Goal: Task Accomplishment & Management: Use online tool/utility

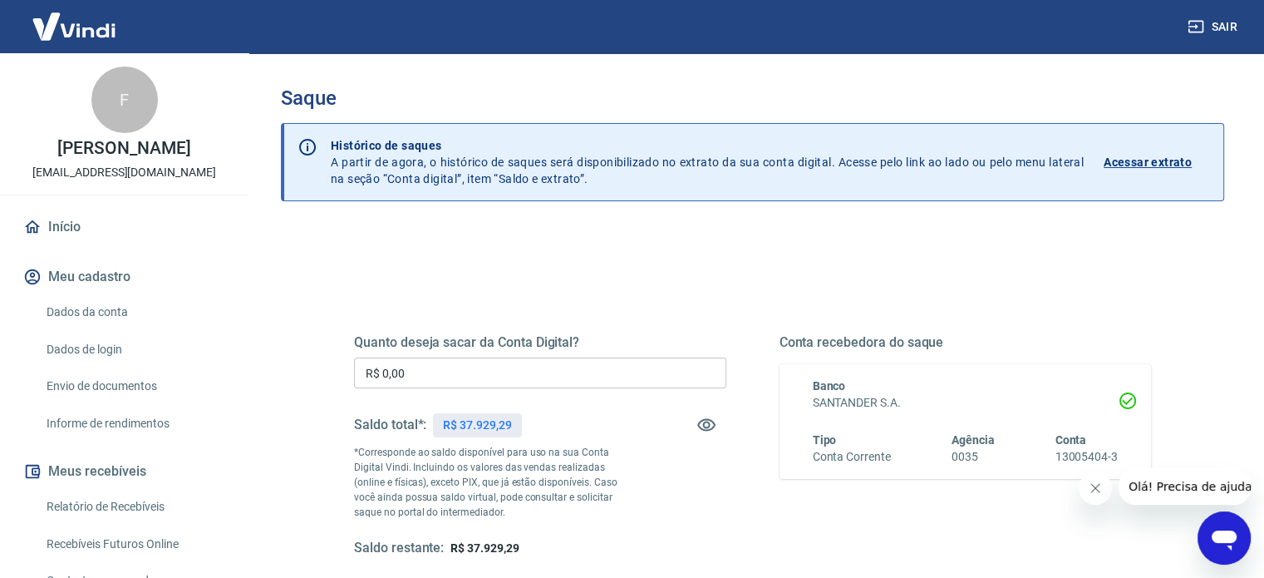
click at [434, 377] on input "R$ 0,00" at bounding box center [540, 372] width 372 height 31
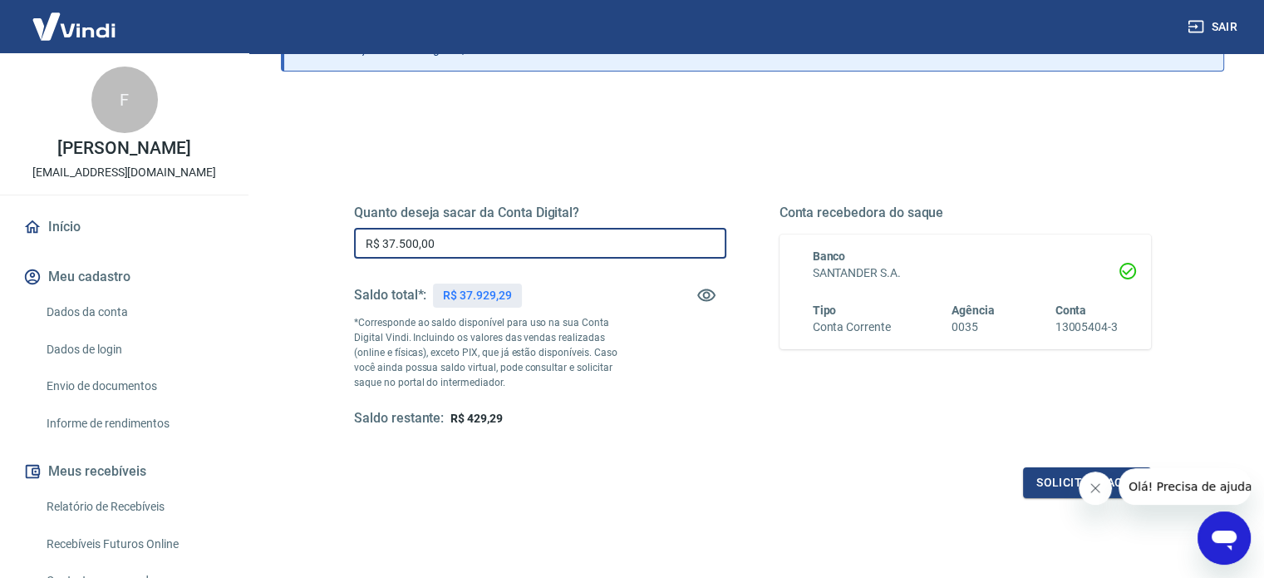
scroll to position [142, 0]
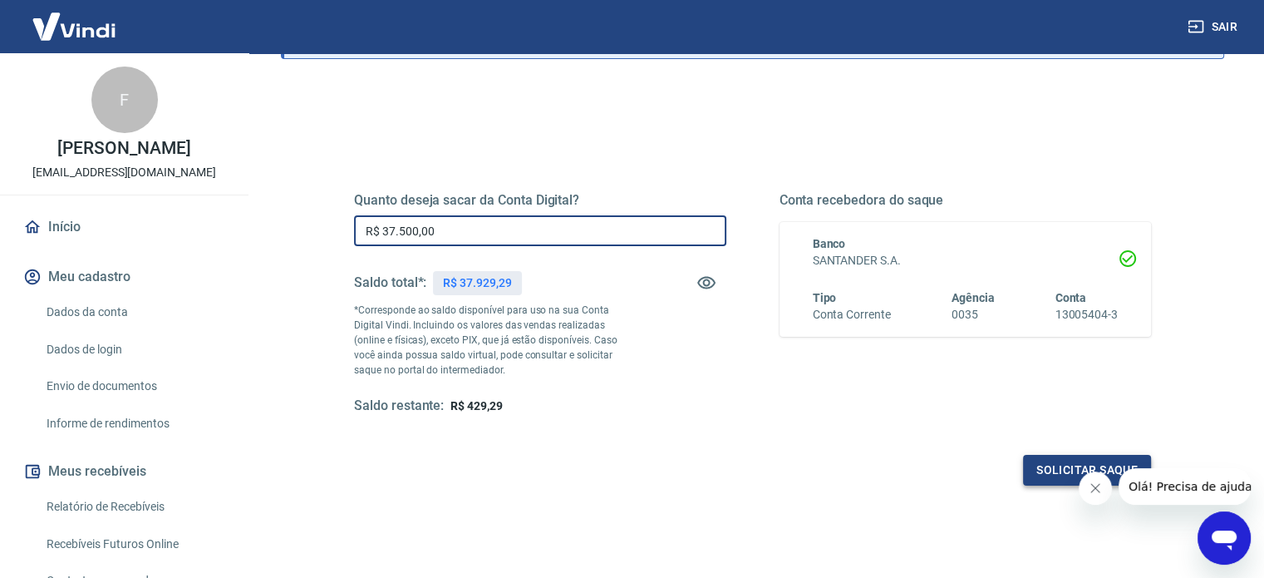
type input "R$ 37.500,00"
click at [1054, 474] on button "Solicitar saque" at bounding box center [1087, 470] width 128 height 31
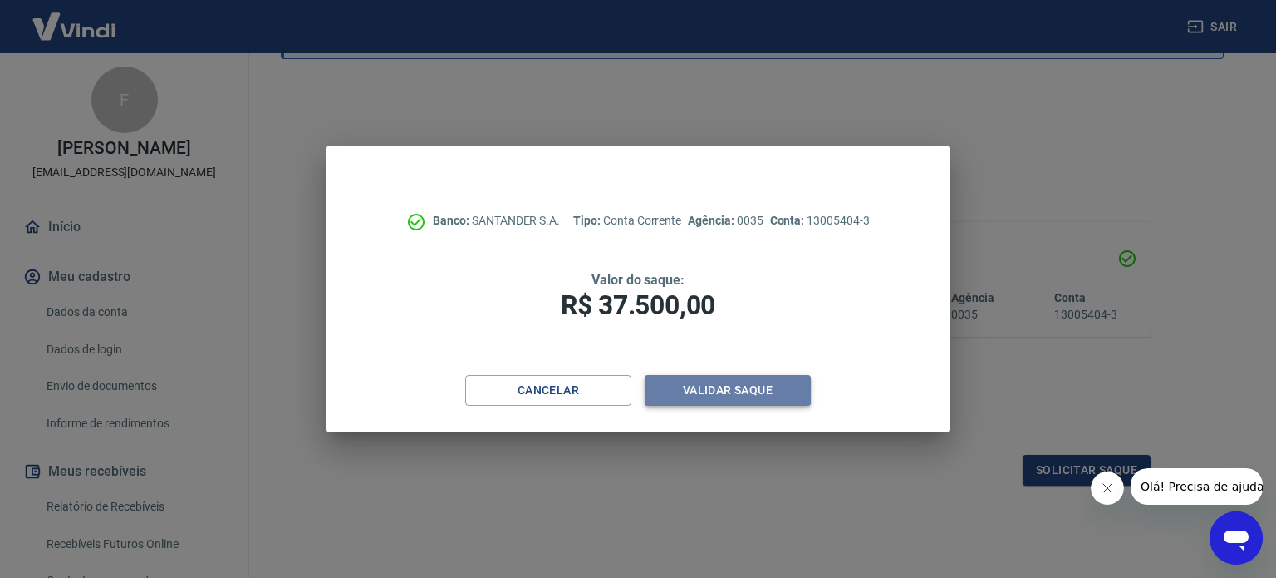
click at [780, 385] on button "Validar saque" at bounding box center [728, 390] width 166 height 31
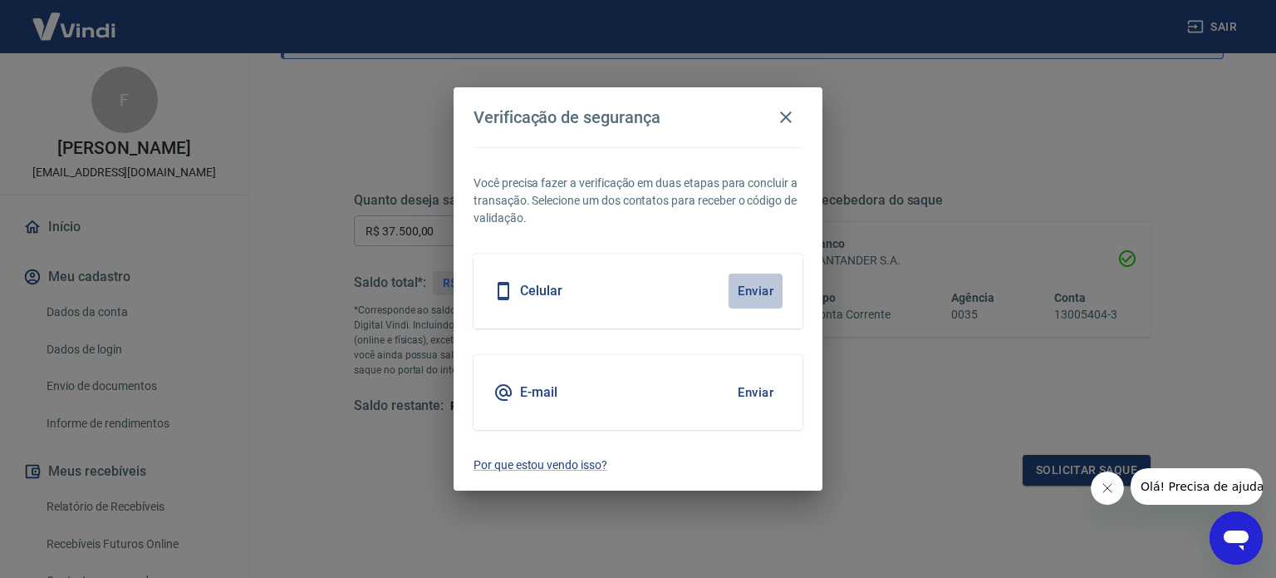
click at [749, 281] on button "Enviar" at bounding box center [756, 290] width 54 height 35
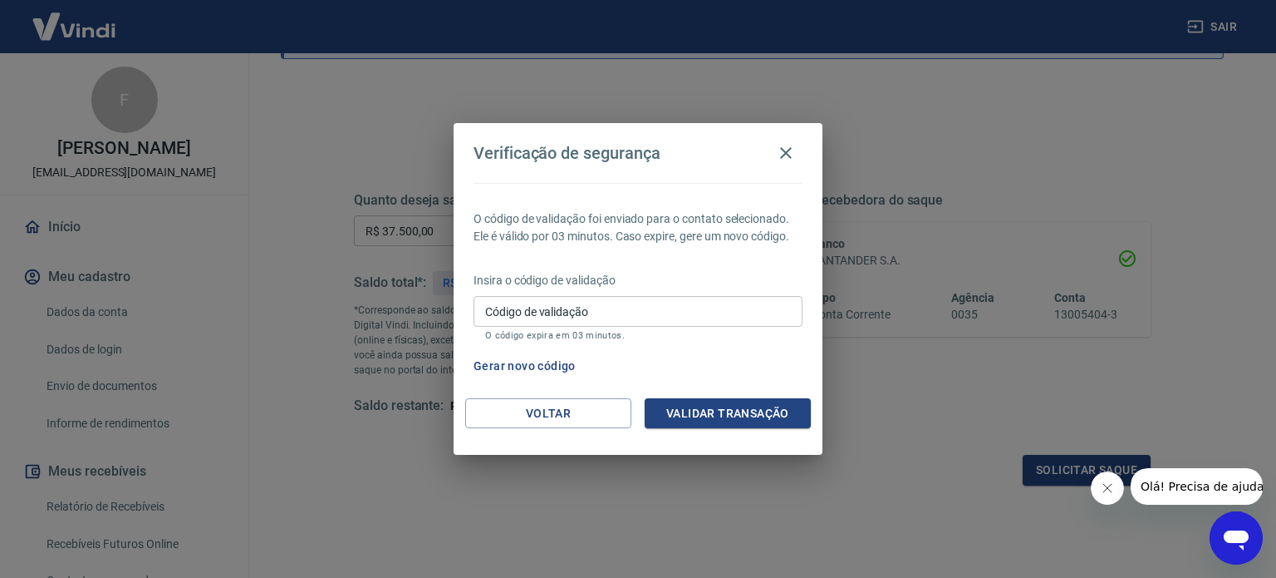
click at [525, 359] on button "Gerar novo código" at bounding box center [525, 366] width 116 height 31
click at [552, 406] on button "Voltar" at bounding box center [548, 413] width 166 height 31
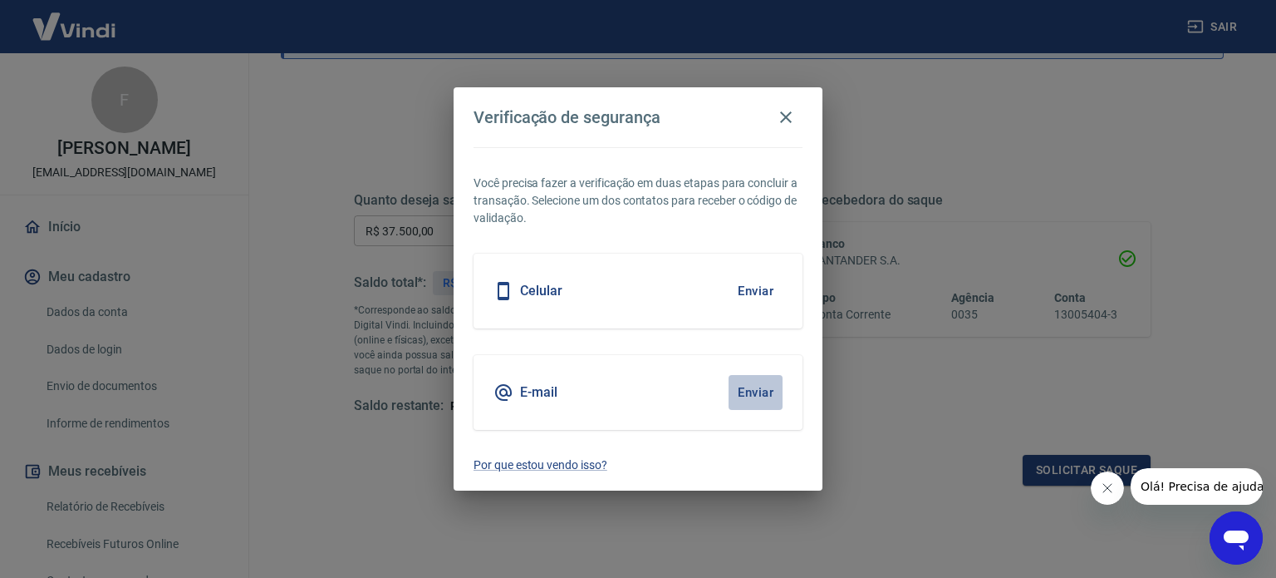
click at [768, 394] on button "Enviar" at bounding box center [756, 392] width 54 height 35
click at [758, 391] on button "Enviar" at bounding box center [756, 392] width 54 height 35
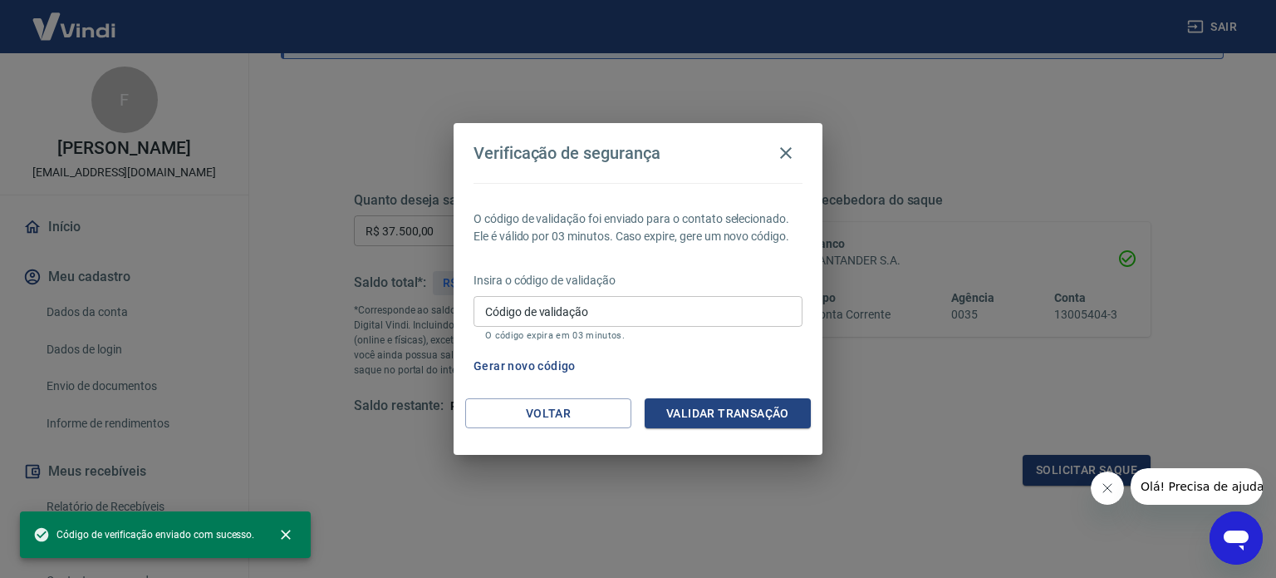
click at [618, 308] on input "Código de validação" at bounding box center [638, 311] width 329 height 31
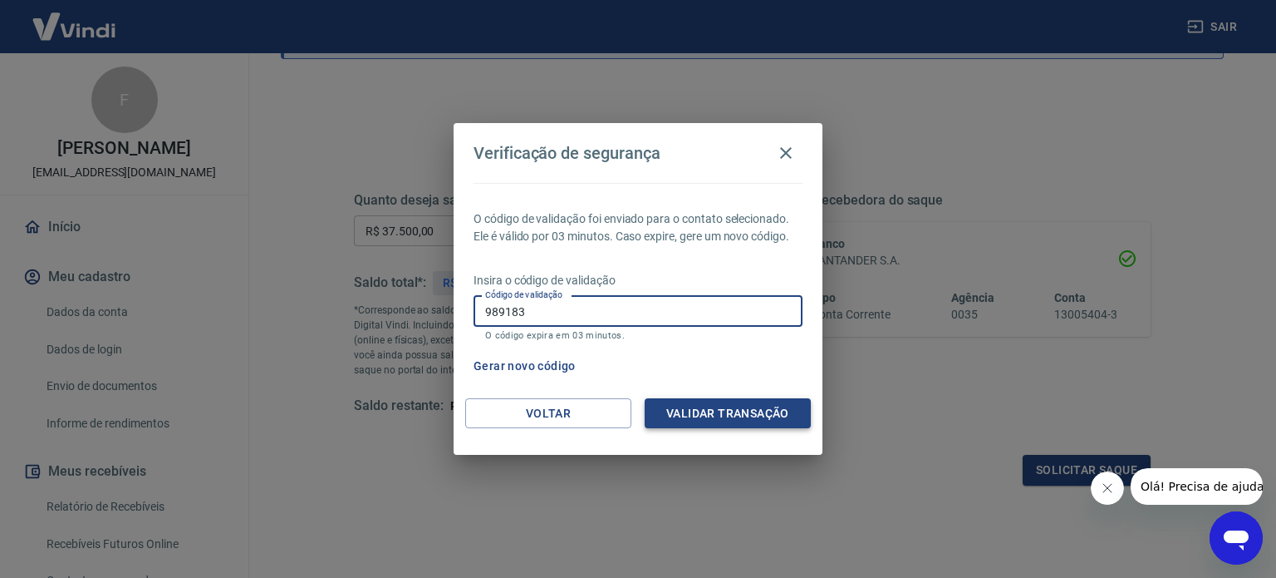
type input "989183"
click at [727, 411] on button "Validar transação" at bounding box center [728, 413] width 166 height 31
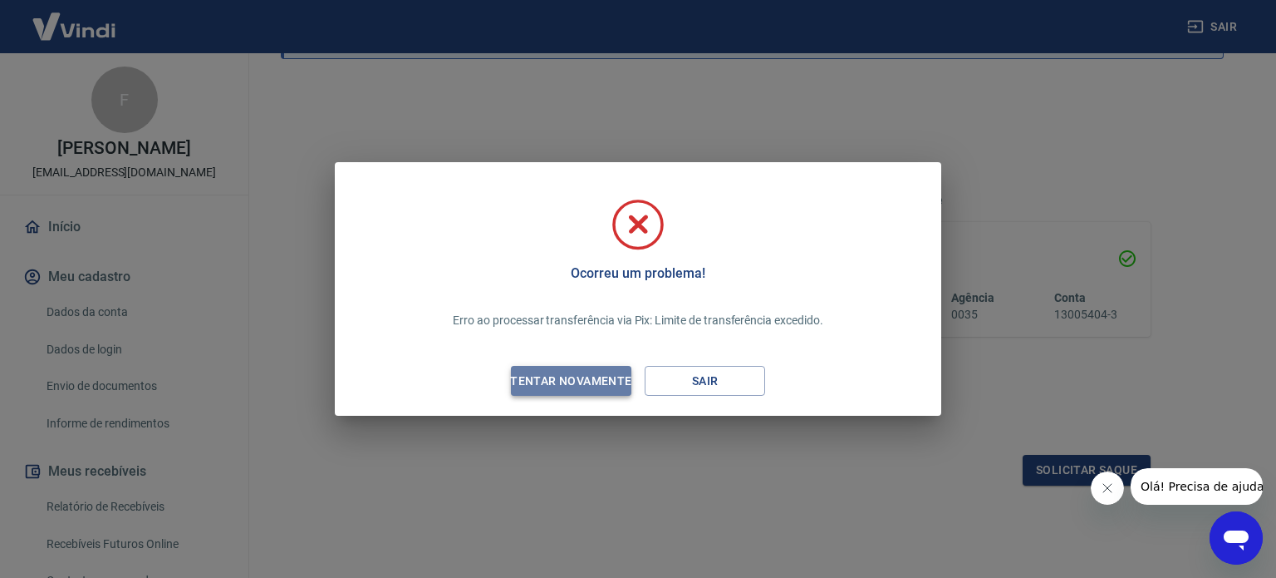
click at [619, 377] on div "Tentar novamente" at bounding box center [570, 381] width 161 height 21
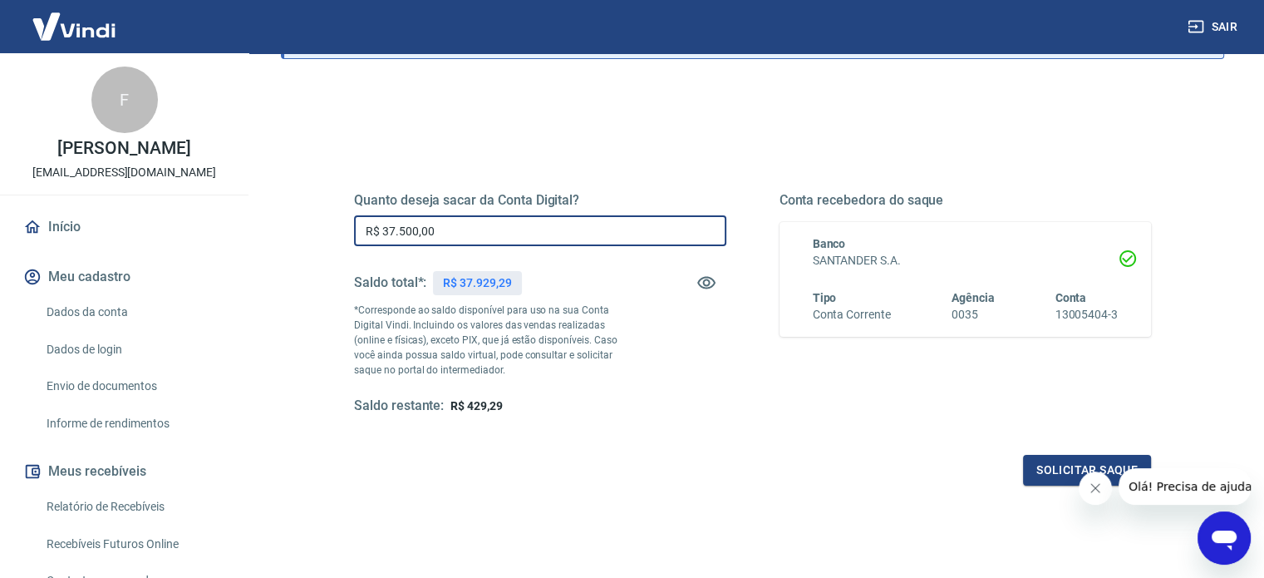
drag, startPoint x: 491, startPoint y: 241, endPoint x: 332, endPoint y: 239, distance: 158.7
click at [332, 239] on div "Quanto deseja sacar da Conta Digital? R$ 37.500,00 ​ Saldo total*: R$ 37.929,29…" at bounding box center [752, 312] width 877 height 386
type input "R$ 10.000,00"
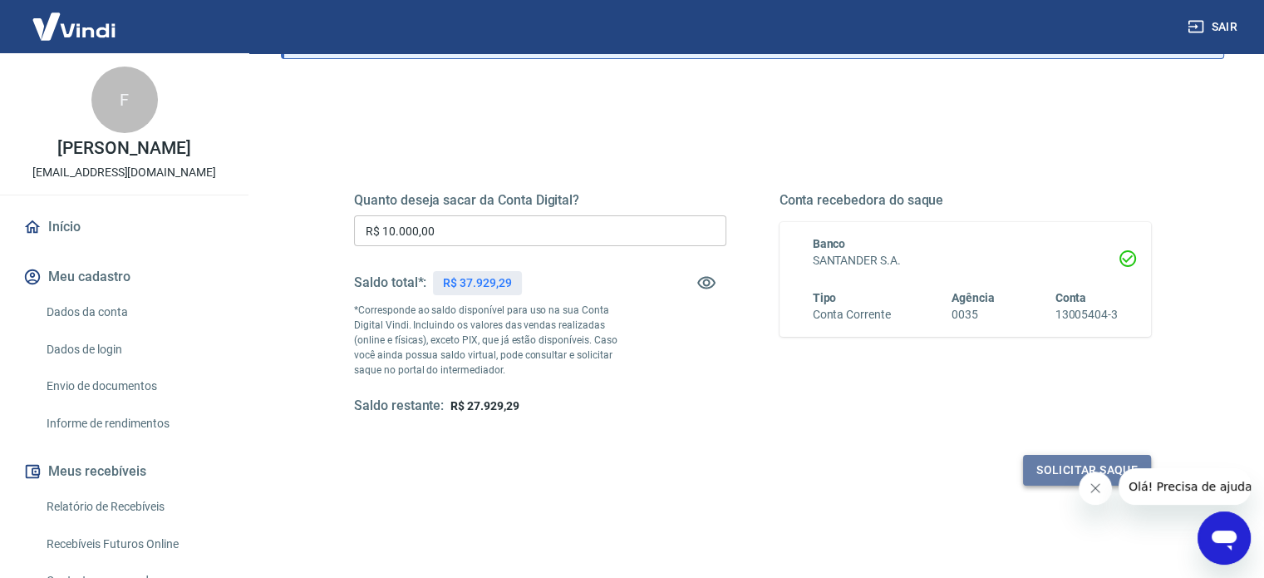
click at [1040, 471] on button "Solicitar saque" at bounding box center [1087, 470] width 128 height 31
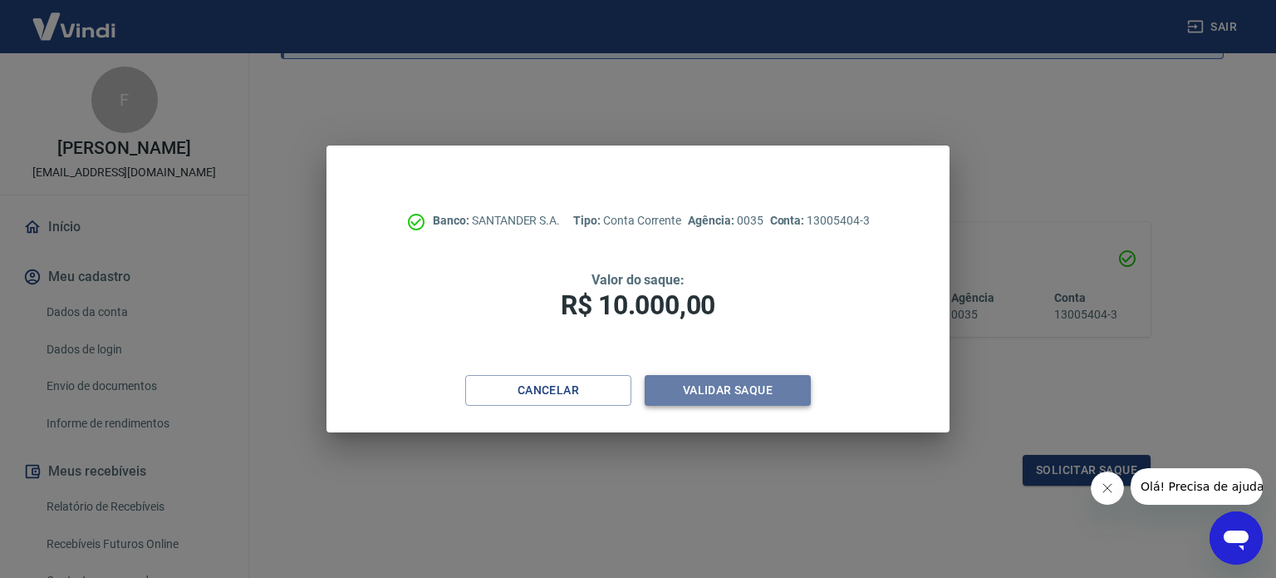
click at [740, 389] on button "Validar saque" at bounding box center [728, 390] width 166 height 31
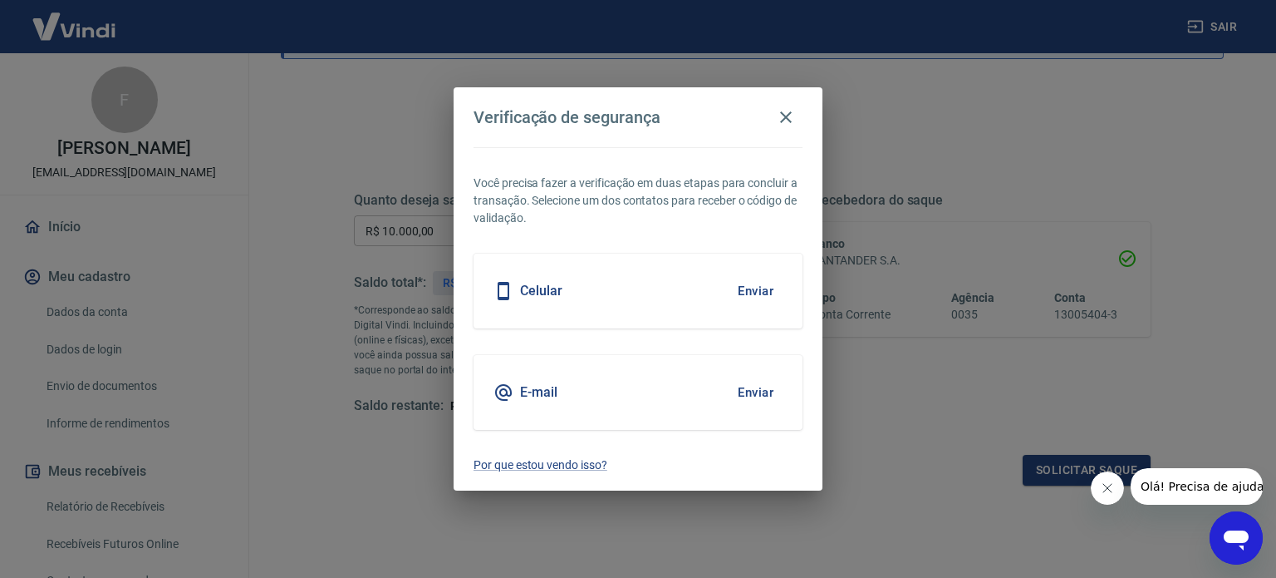
click at [761, 388] on button "Enviar" at bounding box center [756, 392] width 54 height 35
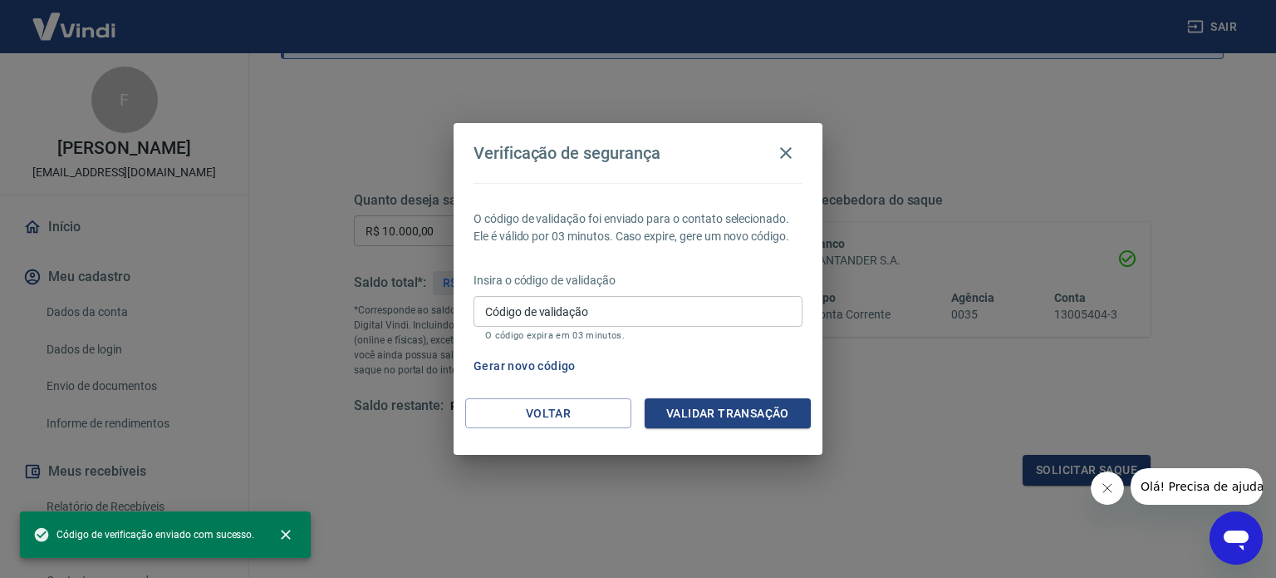
click at [571, 310] on input "Código de validação" at bounding box center [638, 311] width 329 height 31
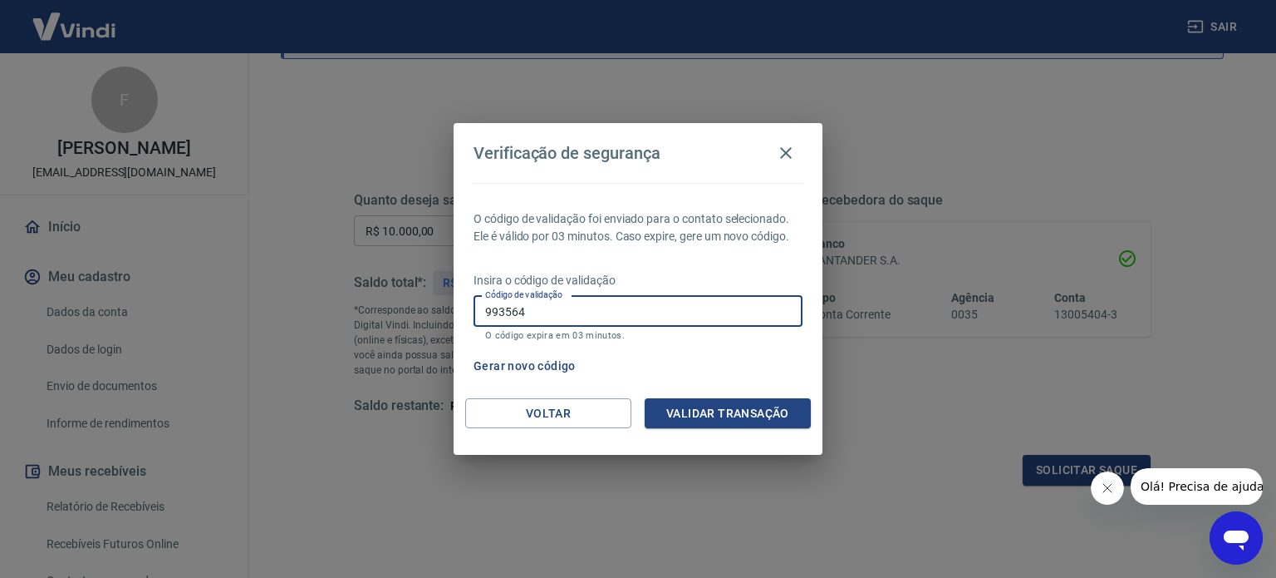
type input "993564"
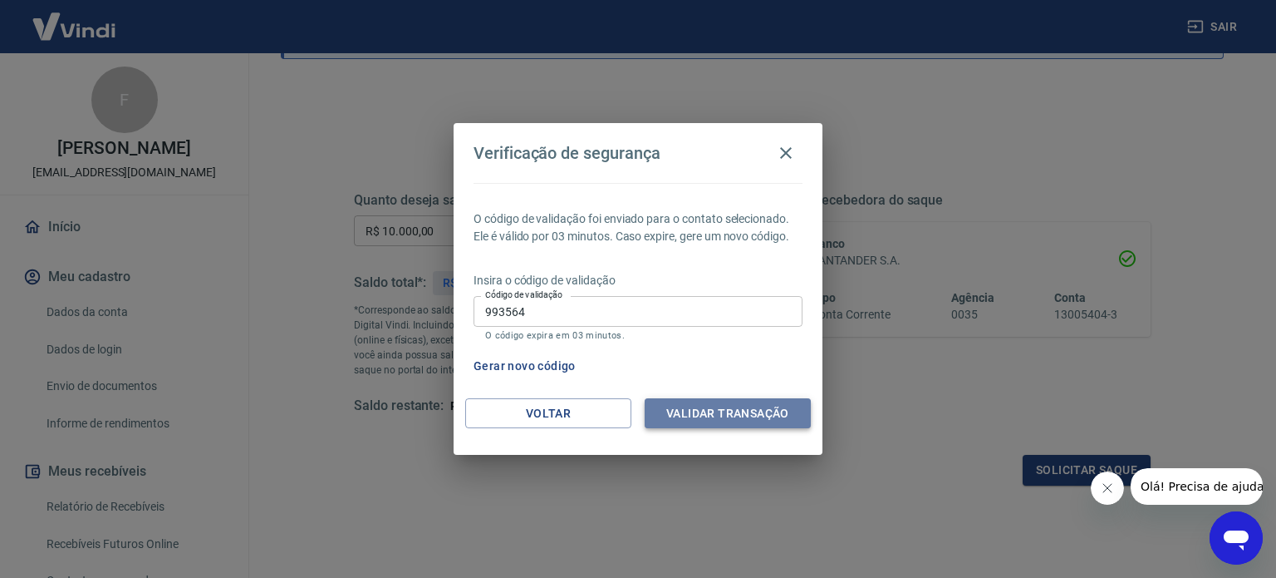
click at [711, 418] on button "Validar transação" at bounding box center [728, 413] width 166 height 31
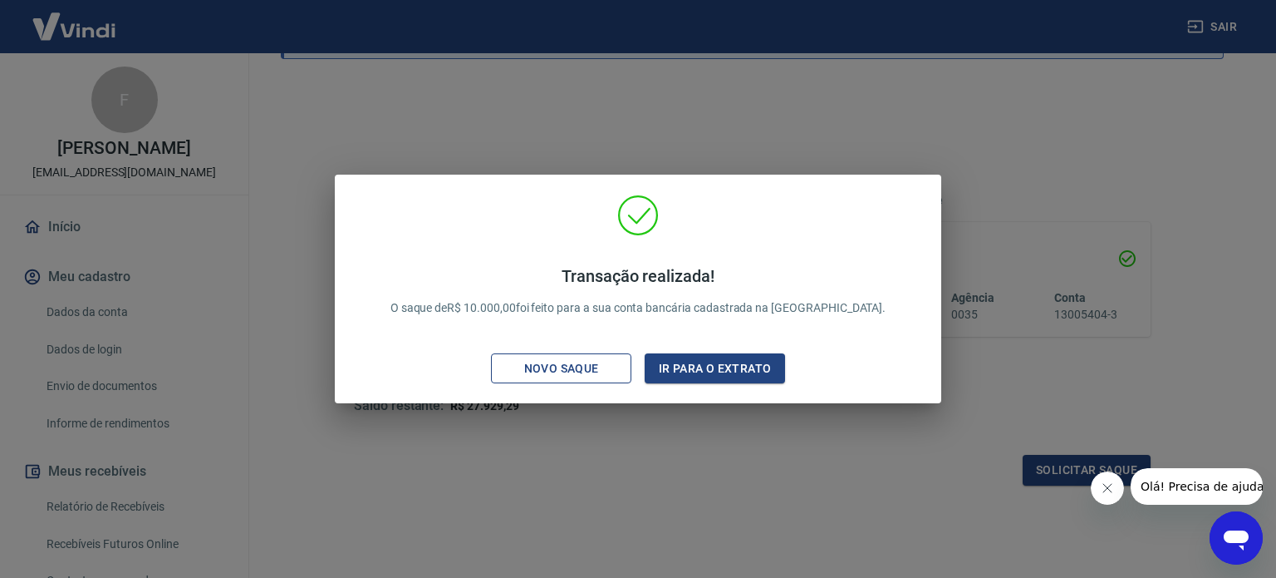
click at [574, 361] on div "Novo saque" at bounding box center [561, 368] width 115 height 21
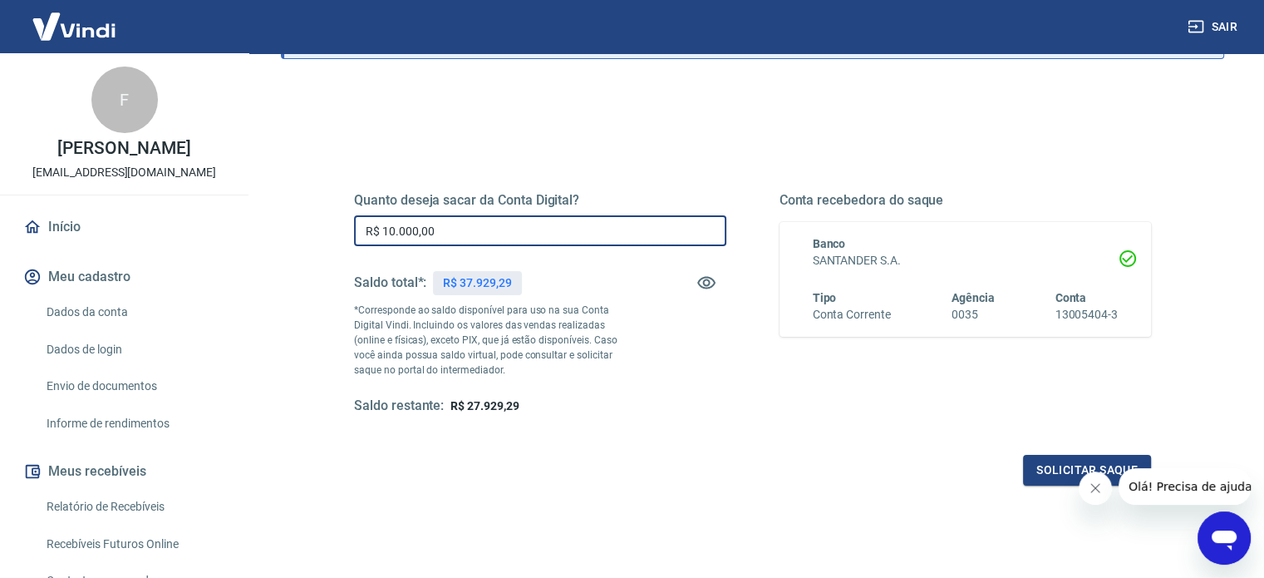
drag, startPoint x: 521, startPoint y: 231, endPoint x: 391, endPoint y: 229, distance: 130.5
click at [391, 229] on input "R$ 10.000,00" at bounding box center [540, 230] width 372 height 31
type input "R$ 15.000,00"
click at [1037, 475] on button "Solicitar saque" at bounding box center [1087, 470] width 128 height 31
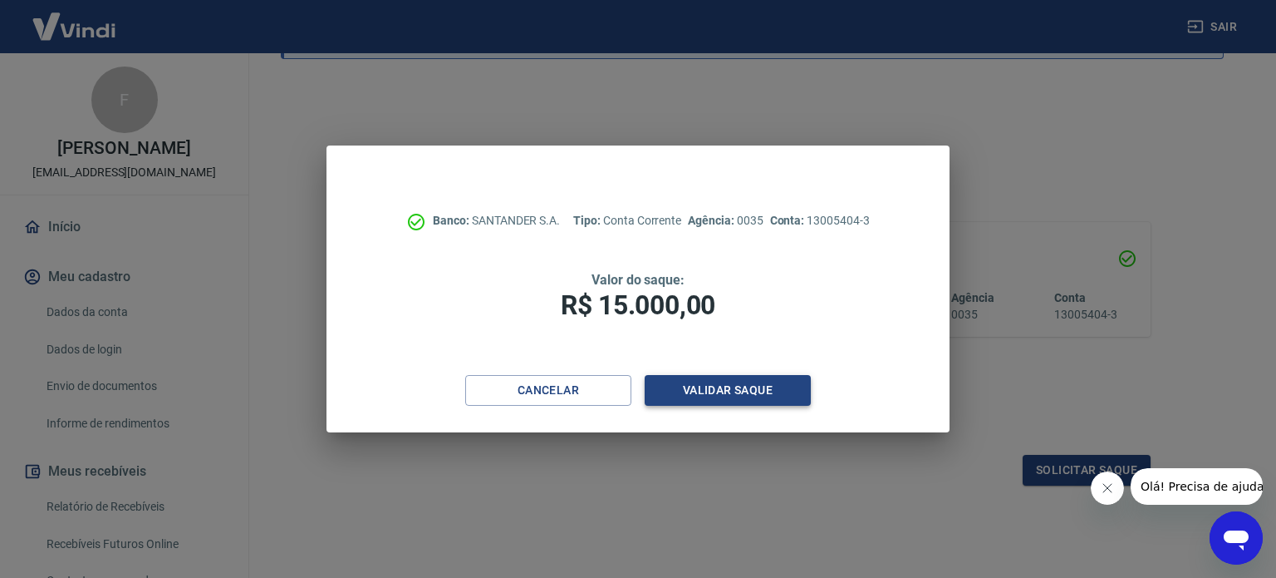
click at [690, 385] on button "Validar saque" at bounding box center [728, 390] width 166 height 31
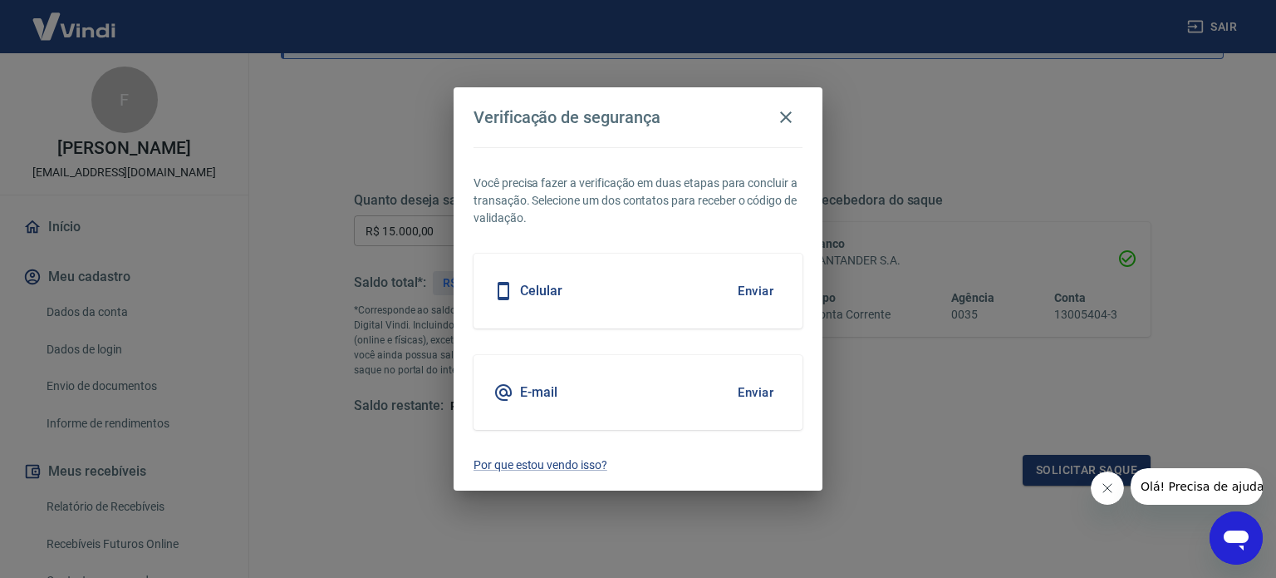
click at [761, 390] on button "Enviar" at bounding box center [756, 392] width 54 height 35
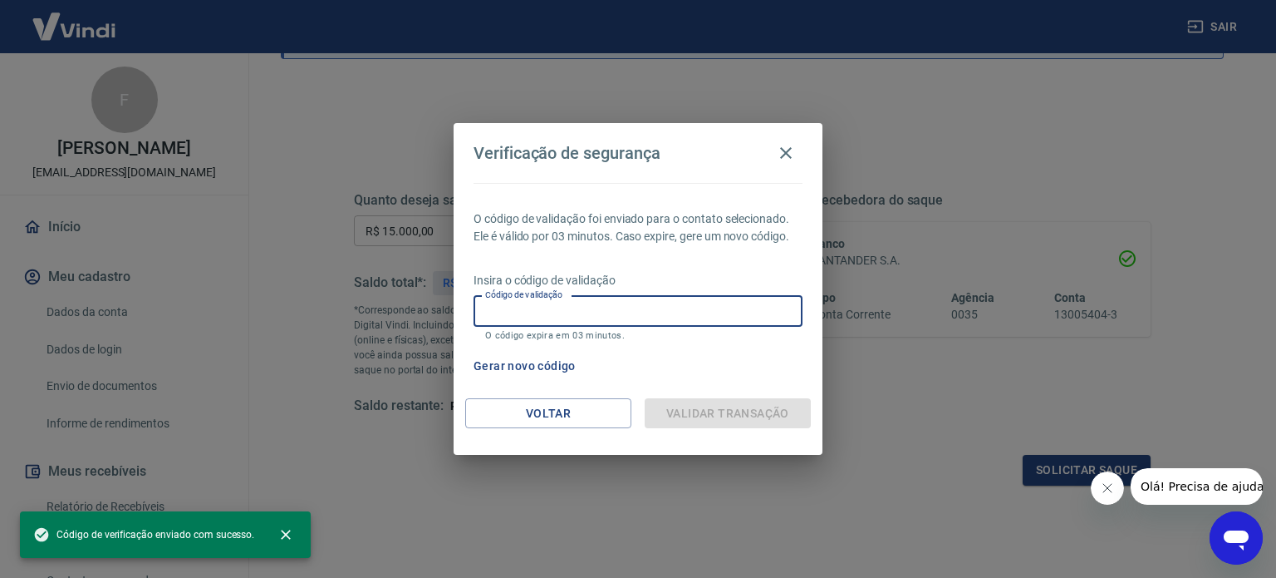
click at [587, 308] on input "Código de validação" at bounding box center [638, 311] width 329 height 31
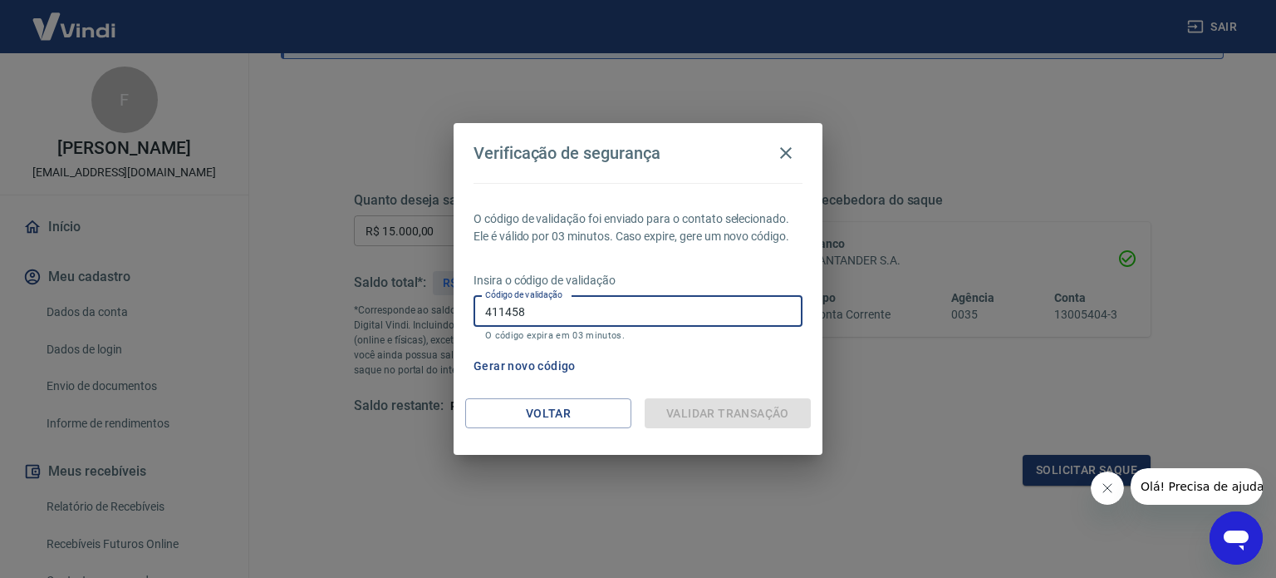
click at [626, 312] on input "411458" at bounding box center [638, 311] width 329 height 31
type input "4"
click at [676, 307] on input "Código de validação" at bounding box center [638, 311] width 329 height 31
type input "411458"
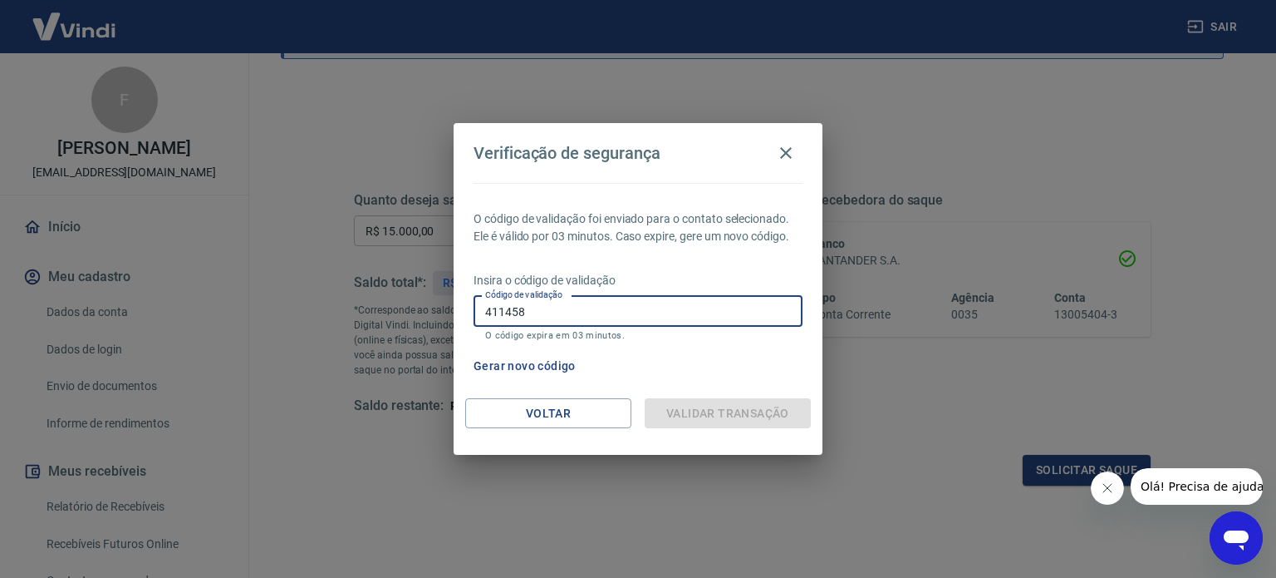
click at [674, 408] on div "Validar transação" at bounding box center [728, 413] width 166 height 31
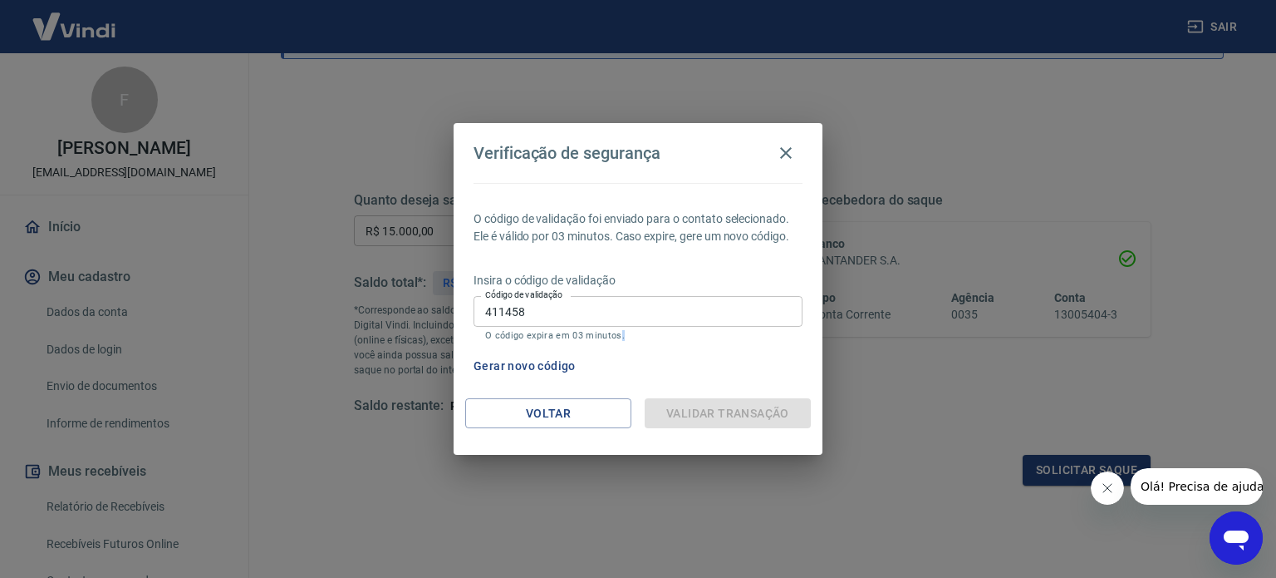
click at [674, 408] on div "Validar transação" at bounding box center [728, 413] width 166 height 31
click at [791, 154] on icon "button" at bounding box center [786, 153] width 20 height 20
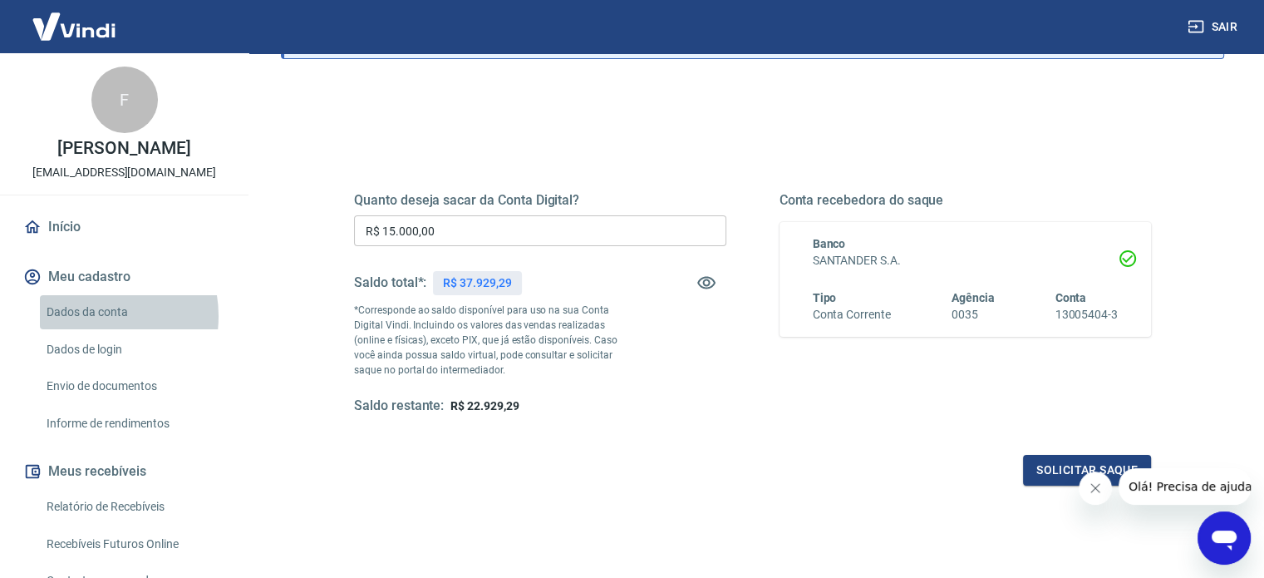
click at [87, 329] on link "Dados da conta" at bounding box center [134, 312] width 189 height 34
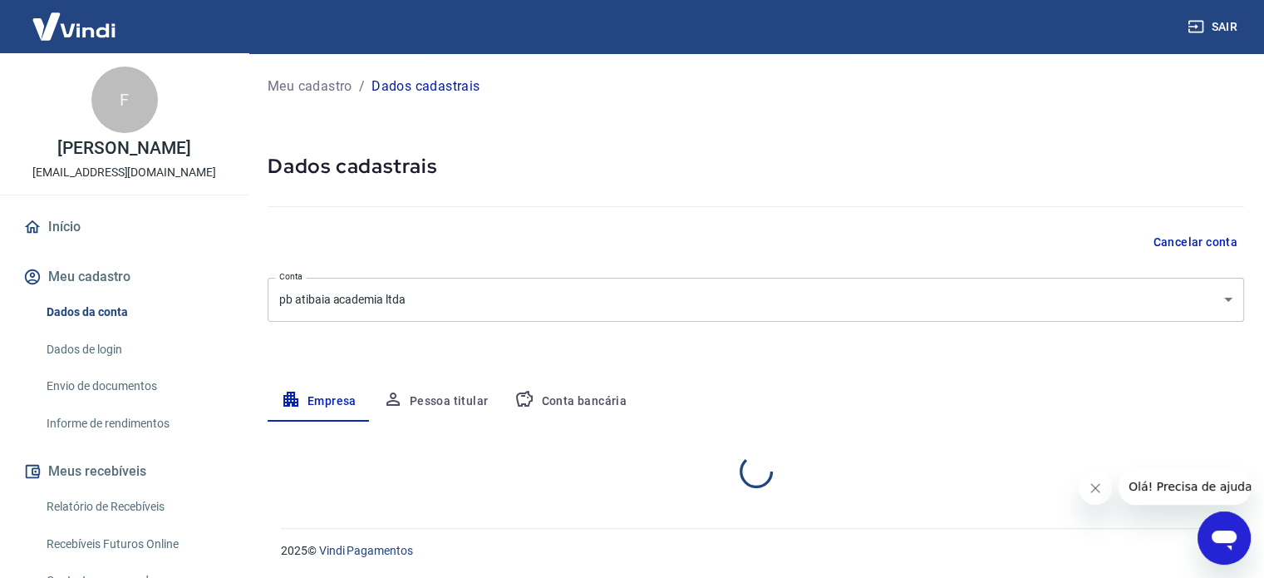
select select "SP"
select select "business"
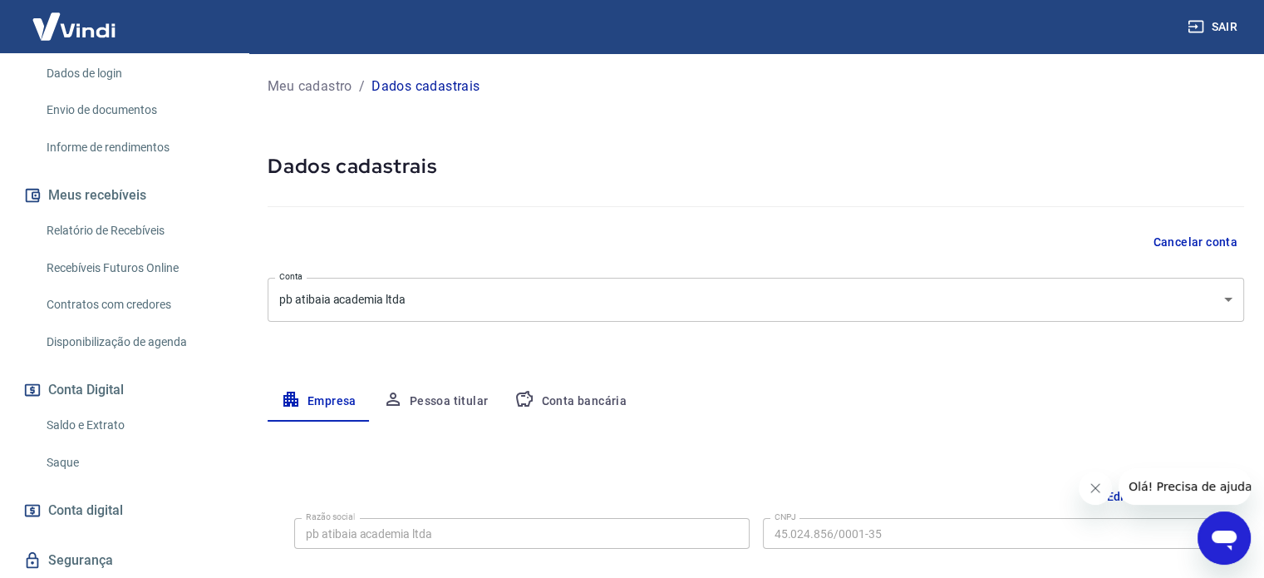
scroll to position [276, 0]
click at [73, 473] on link "Saque" at bounding box center [134, 462] width 189 height 34
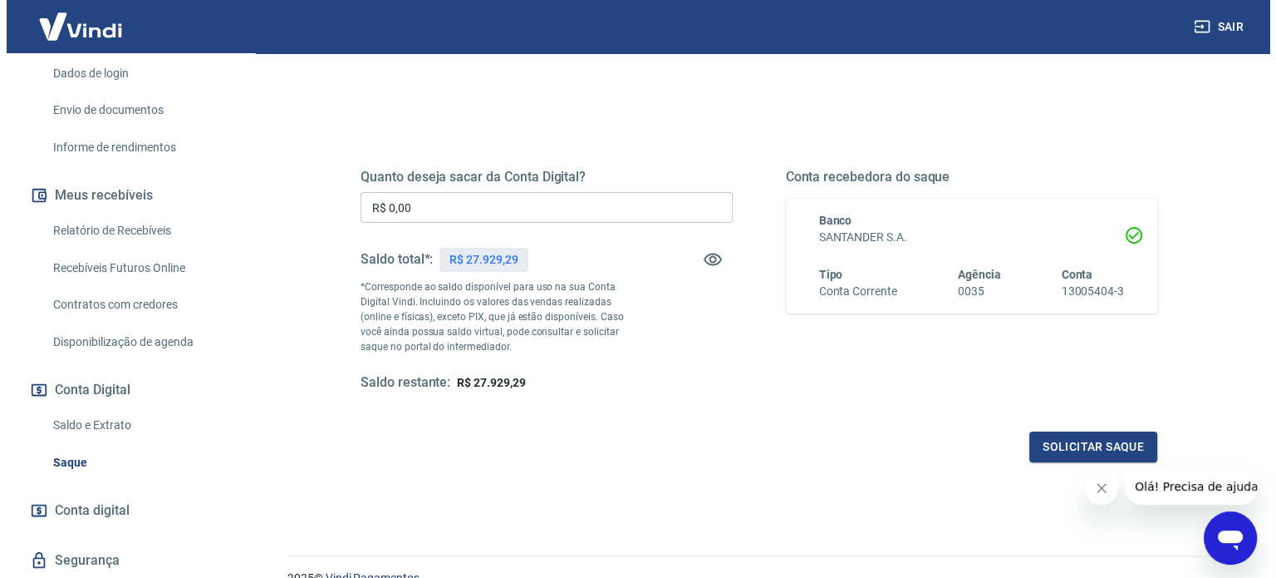
scroll to position [166, 0]
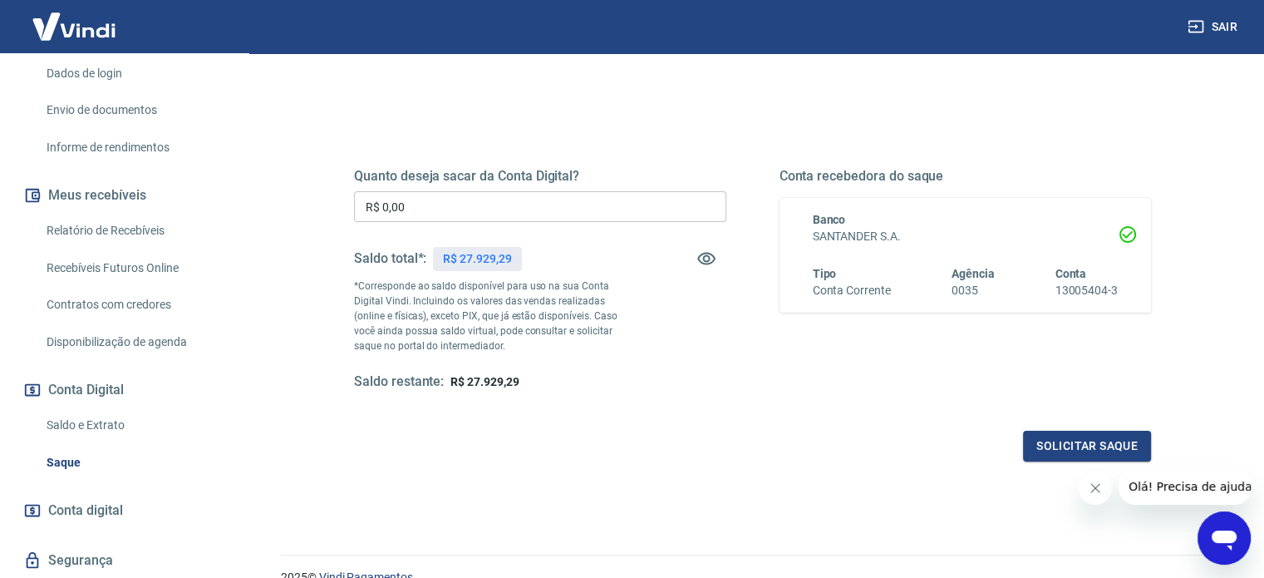
click at [464, 204] on input "R$ 0,00" at bounding box center [540, 206] width 372 height 31
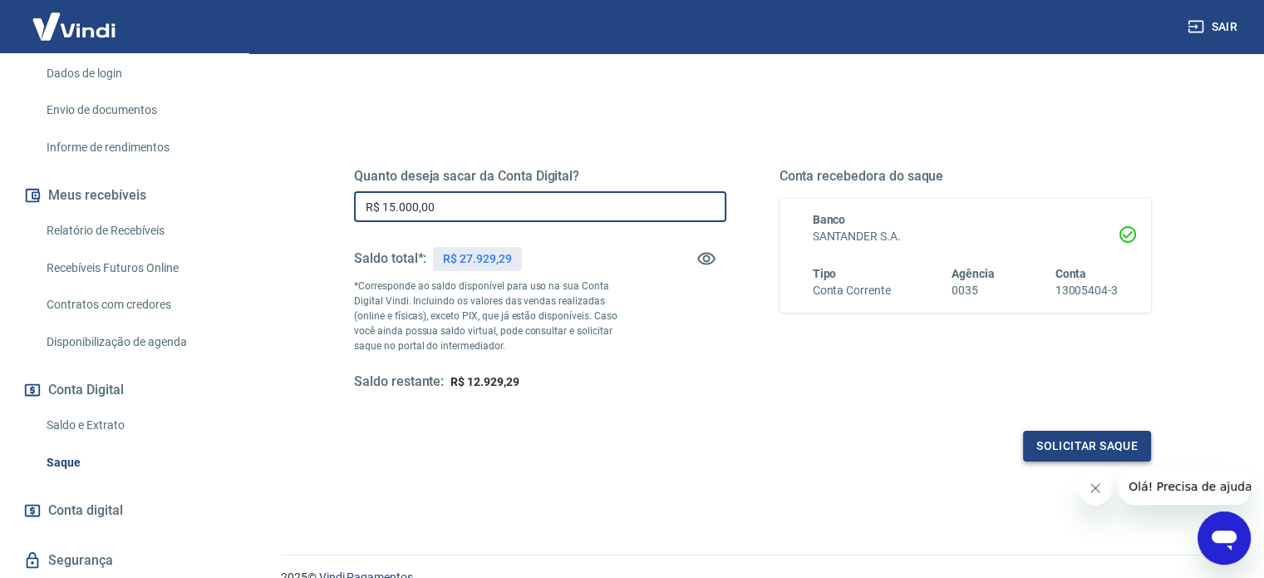
type input "R$ 15.000,00"
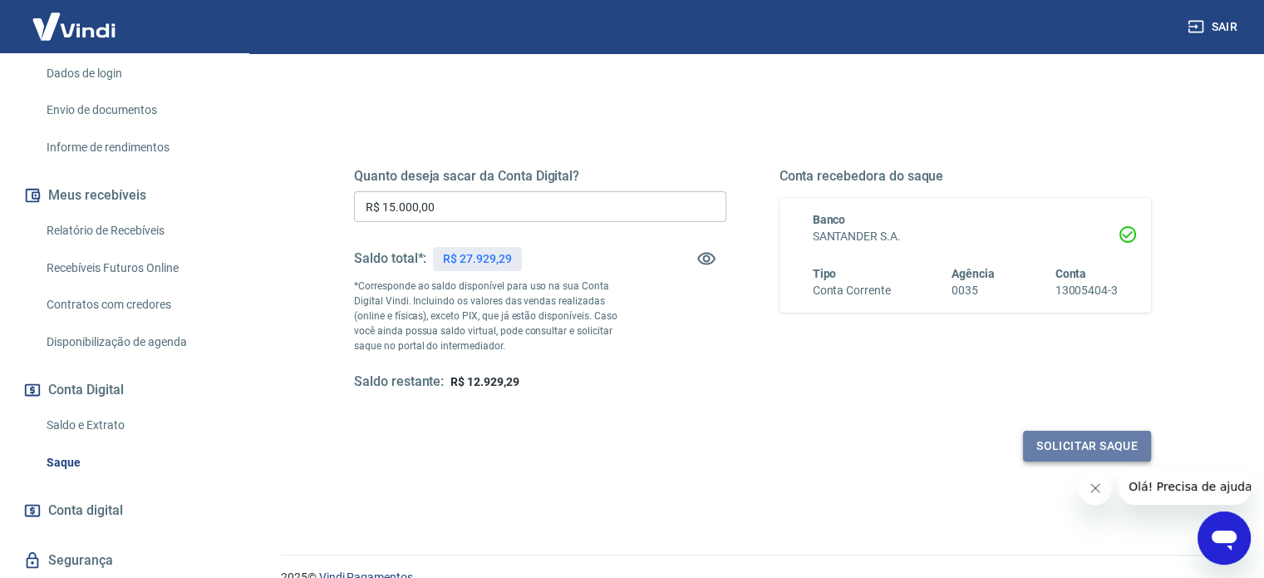
click at [1080, 441] on button "Solicitar saque" at bounding box center [1087, 445] width 128 height 31
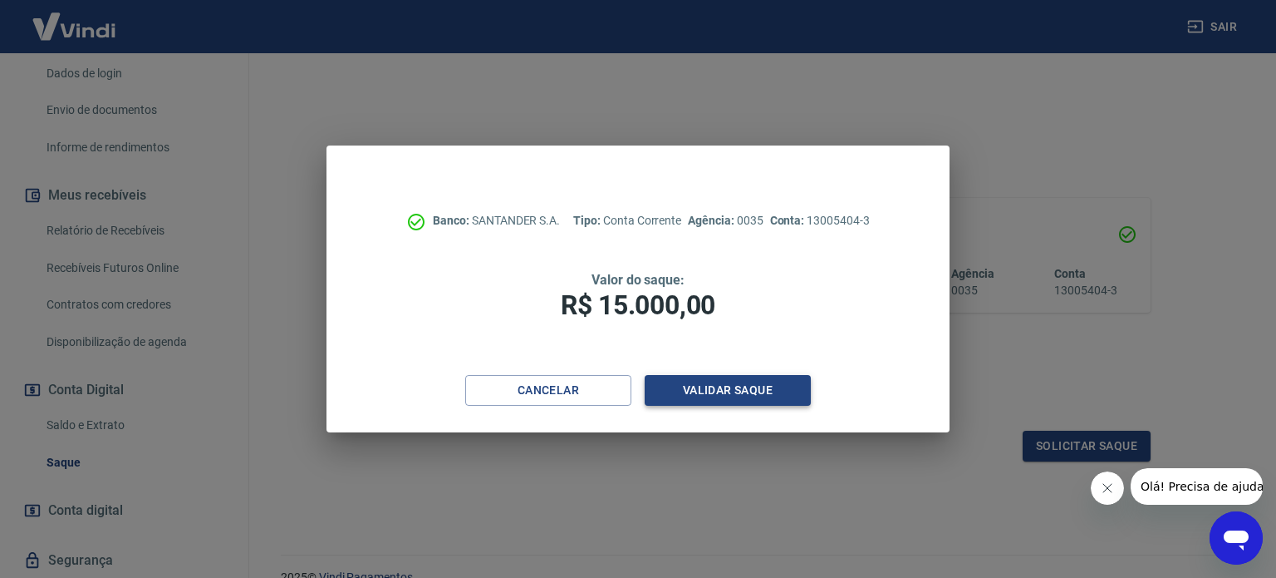
click at [767, 383] on button "Validar saque" at bounding box center [728, 390] width 166 height 31
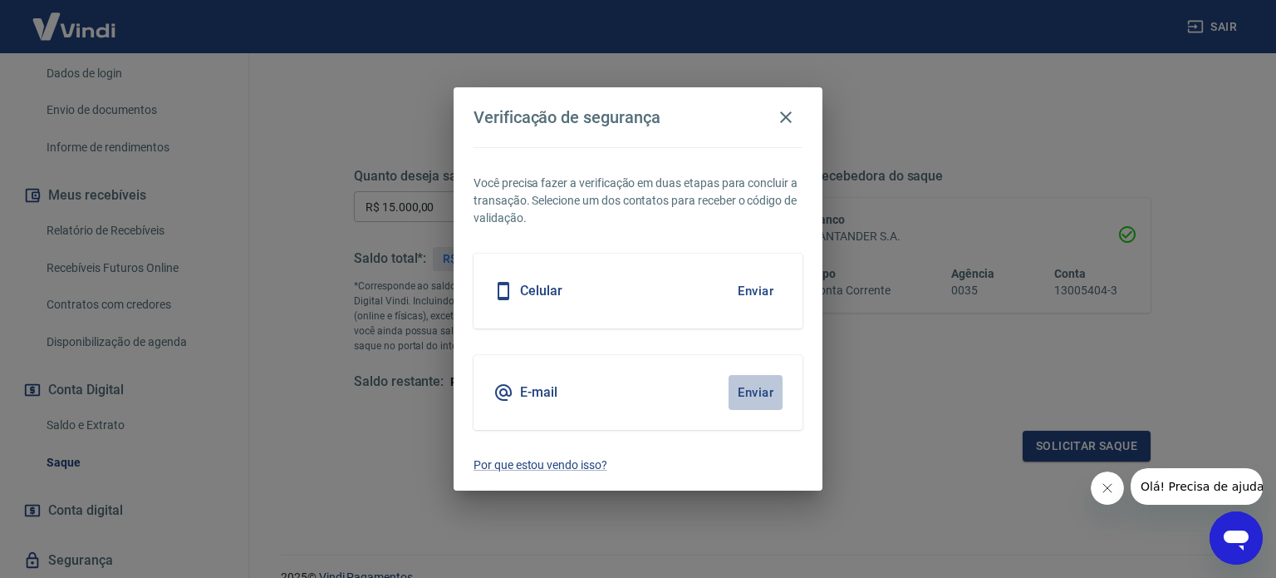
click at [758, 395] on button "Enviar" at bounding box center [756, 392] width 54 height 35
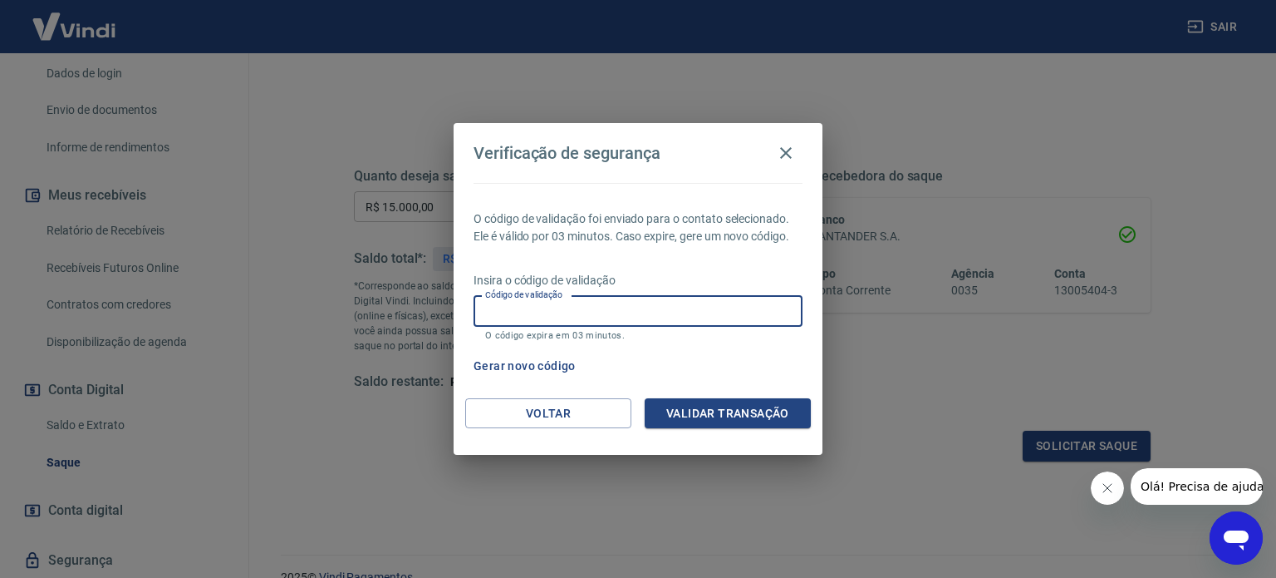
click at [628, 316] on input "Código de validação" at bounding box center [638, 311] width 329 height 31
type input "624333"
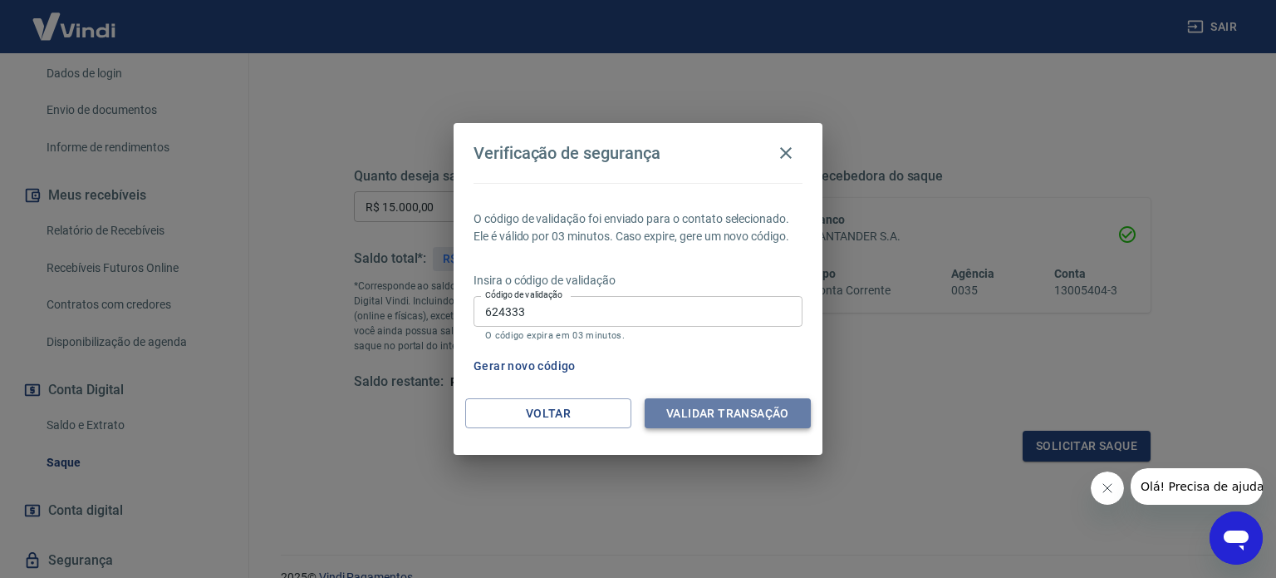
click at [722, 418] on button "Validar transação" at bounding box center [728, 413] width 166 height 31
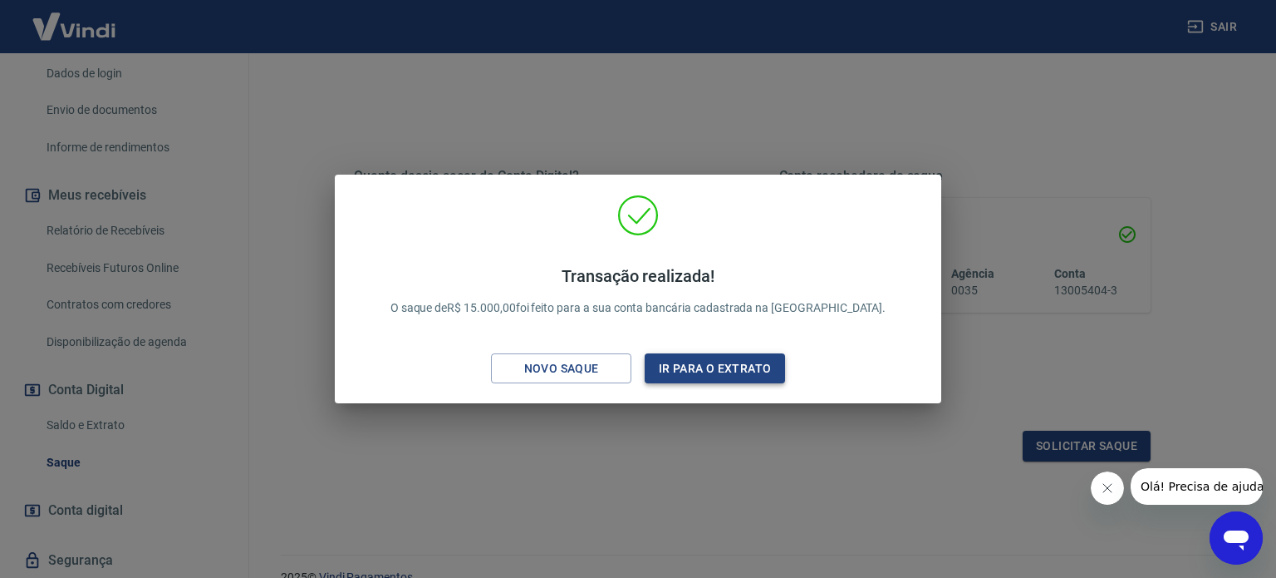
click at [692, 360] on button "Ir para o extrato" at bounding box center [715, 368] width 140 height 31
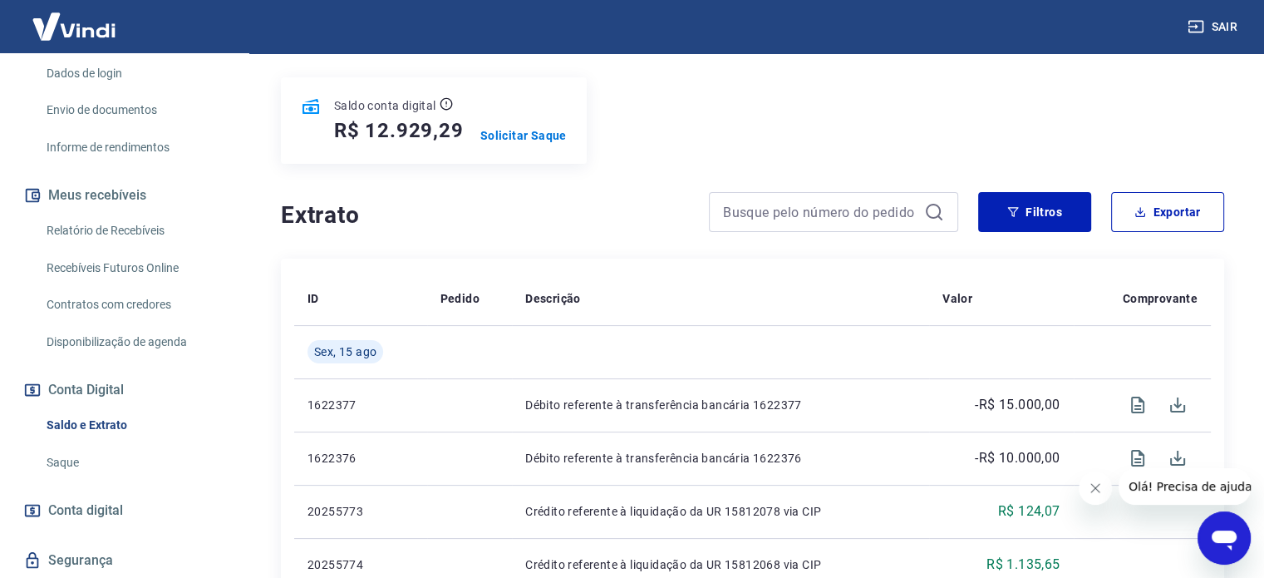
scroll to position [343, 0]
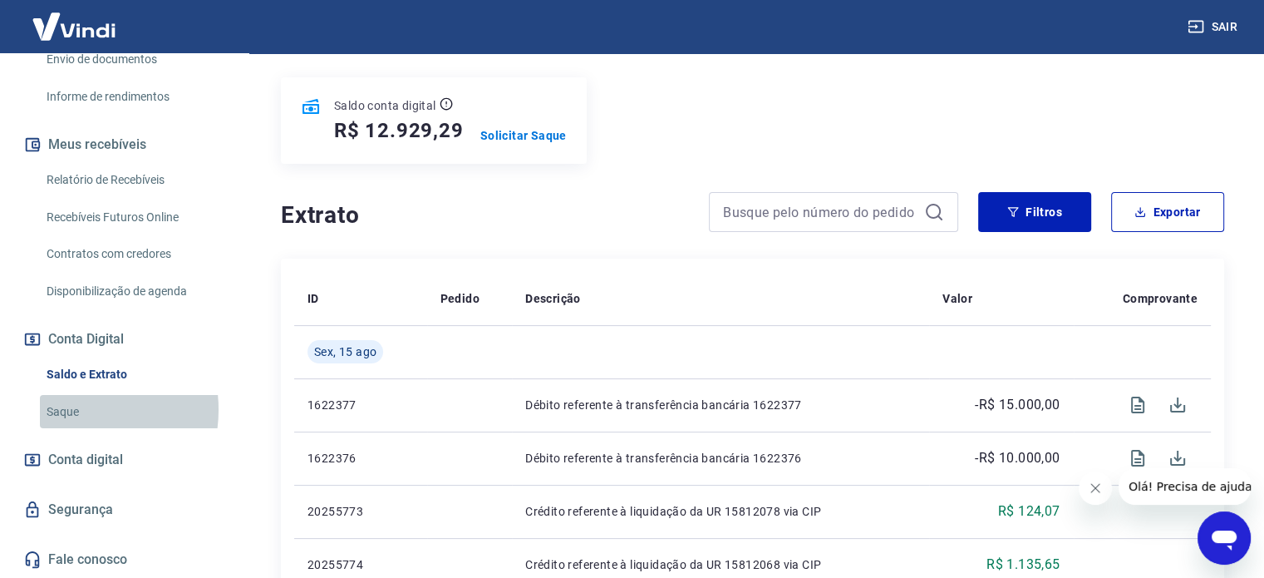
click at [70, 410] on link "Saque" at bounding box center [134, 412] width 189 height 34
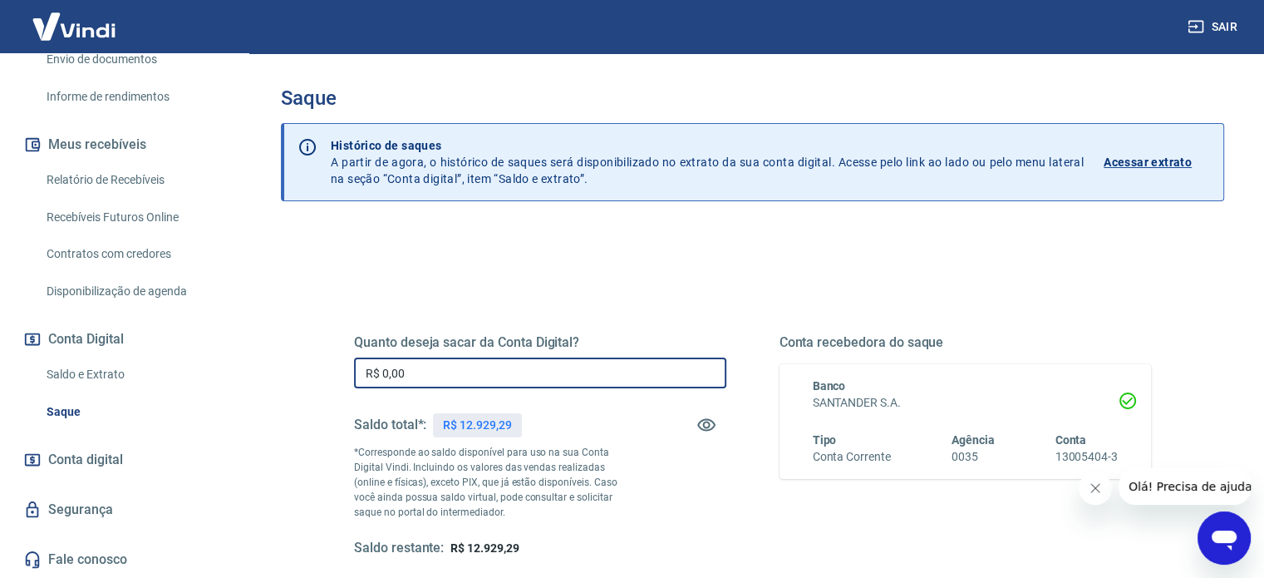
click at [552, 371] on input "R$ 0,00" at bounding box center [540, 372] width 372 height 31
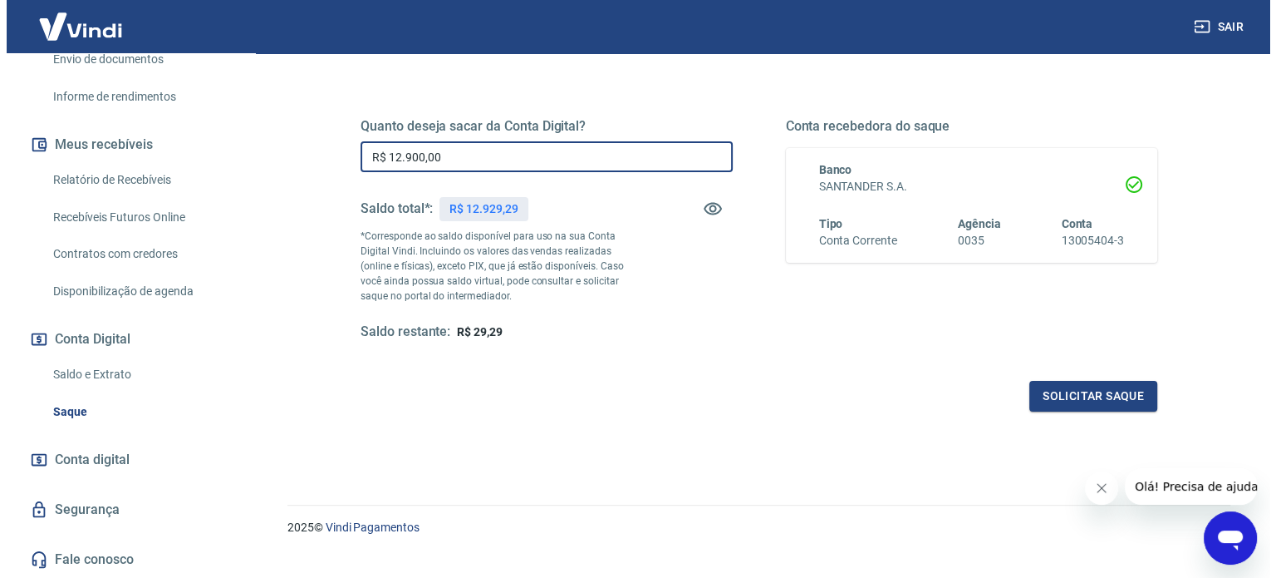
scroll to position [223, 0]
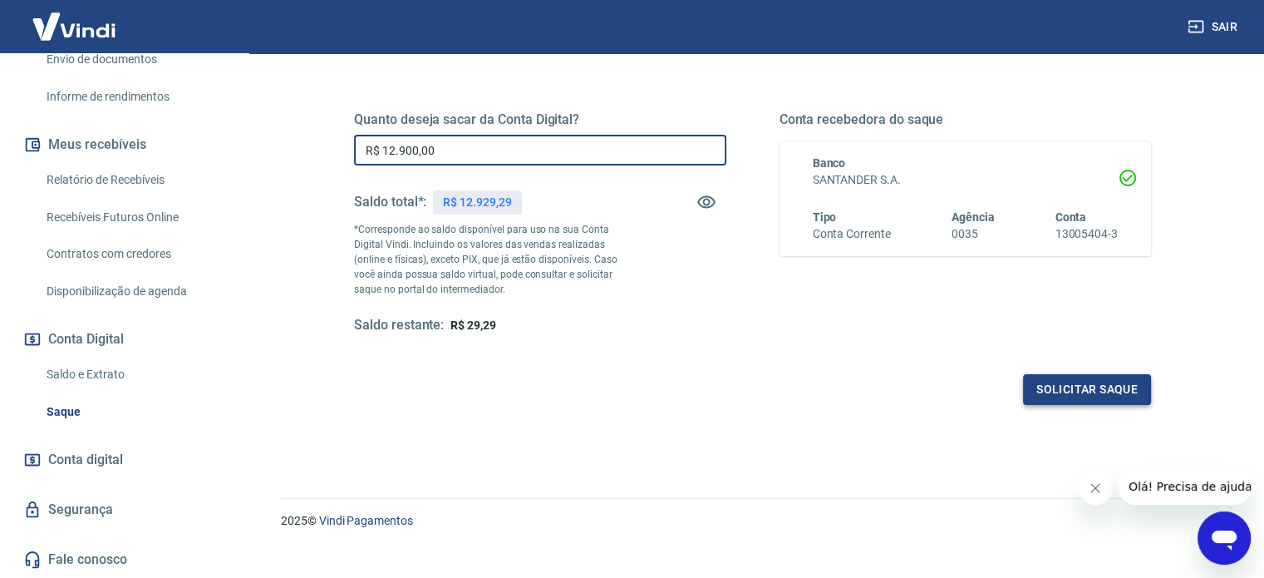
type input "R$ 12.900,00"
click at [1084, 391] on button "Solicitar saque" at bounding box center [1087, 389] width 128 height 31
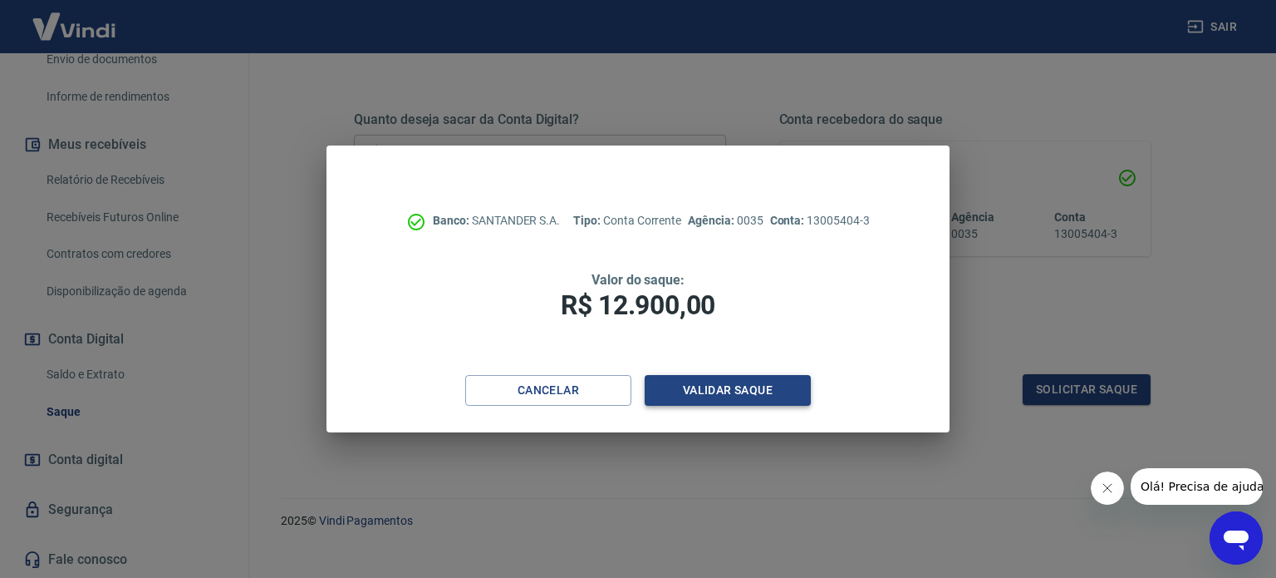
click at [748, 380] on button "Validar saque" at bounding box center [728, 390] width 166 height 31
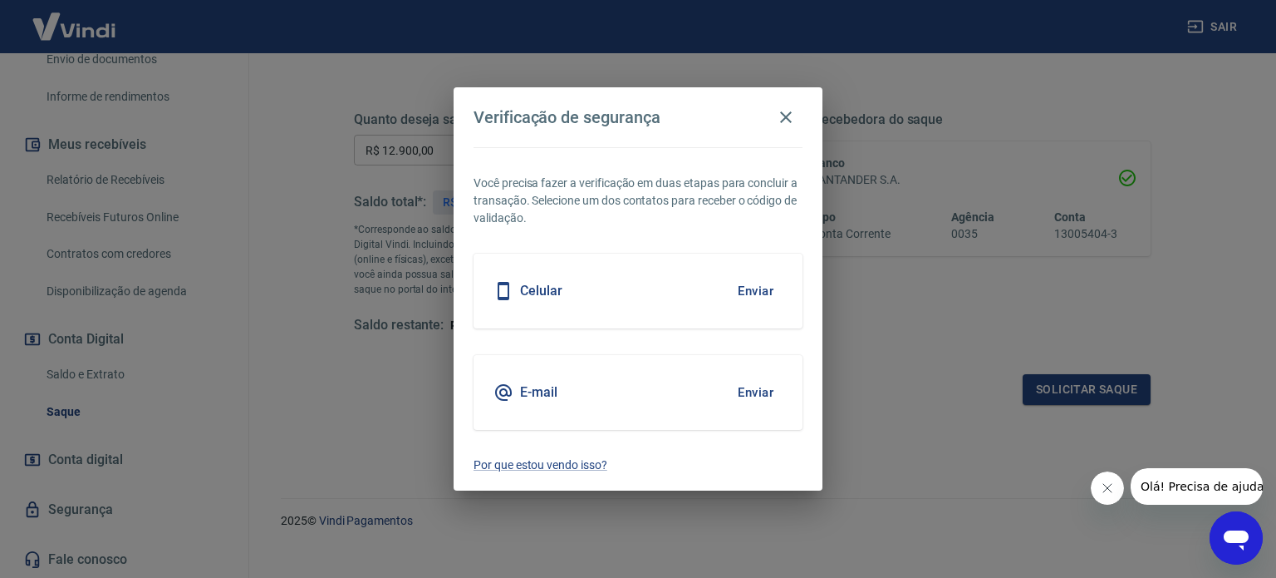
click at [760, 395] on button "Enviar" at bounding box center [756, 392] width 54 height 35
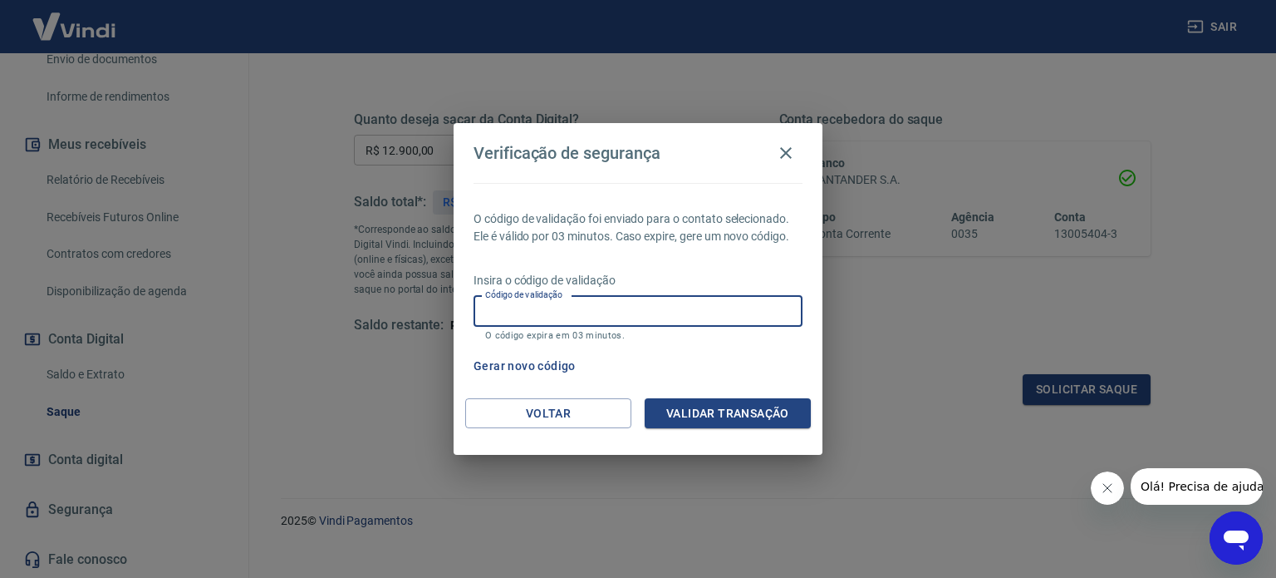
click at [691, 317] on input "Código de validação" at bounding box center [638, 311] width 329 height 31
type input "996553"
click at [710, 408] on button "Validar transação" at bounding box center [728, 413] width 166 height 31
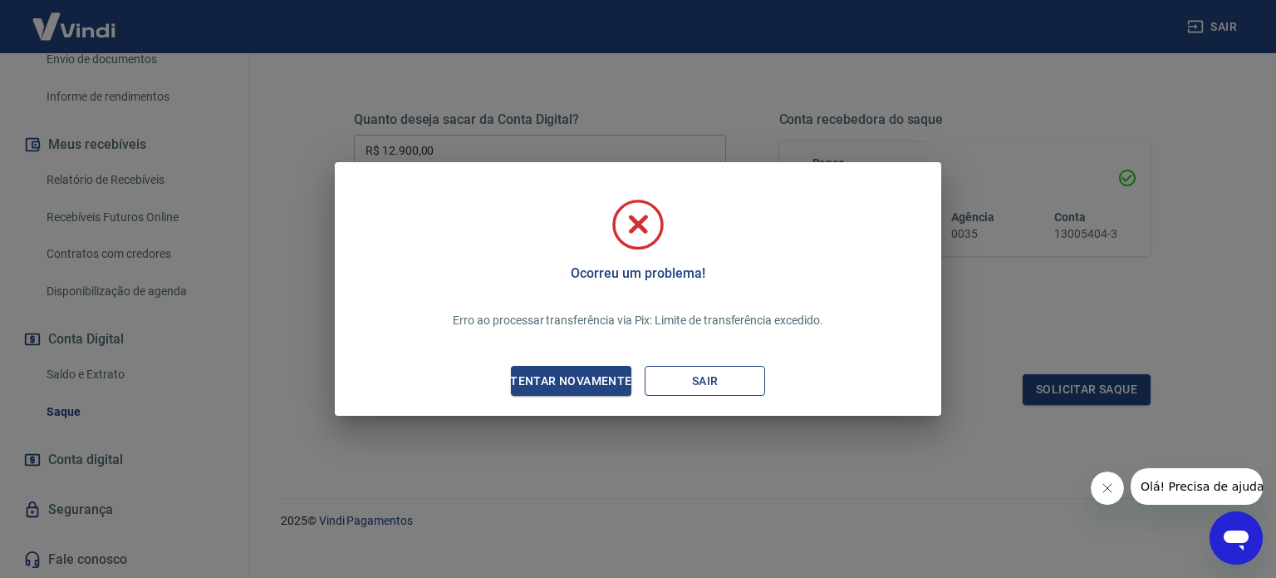
click at [694, 382] on button "Sair" at bounding box center [705, 381] width 120 height 31
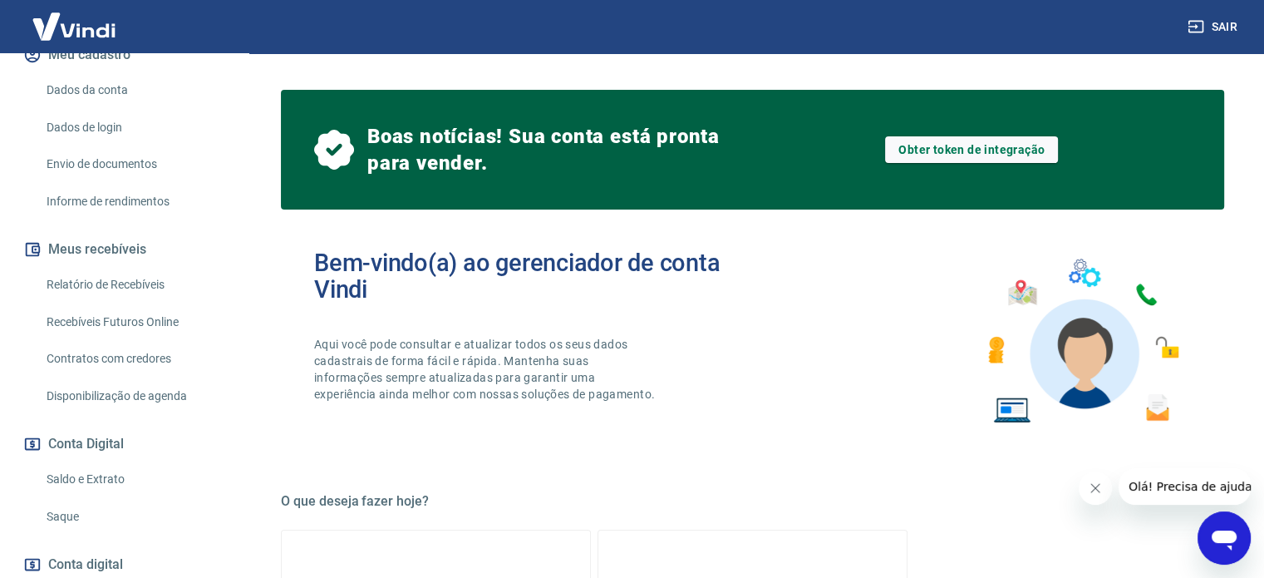
scroll to position [343, 0]
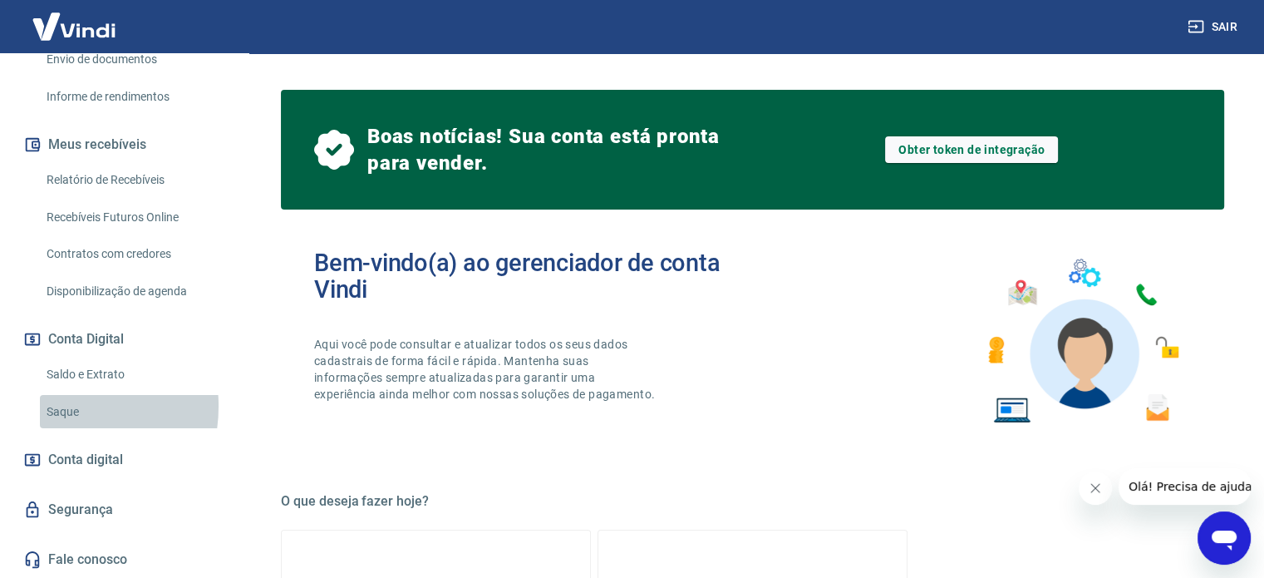
click at [57, 406] on link "Saque" at bounding box center [134, 412] width 189 height 34
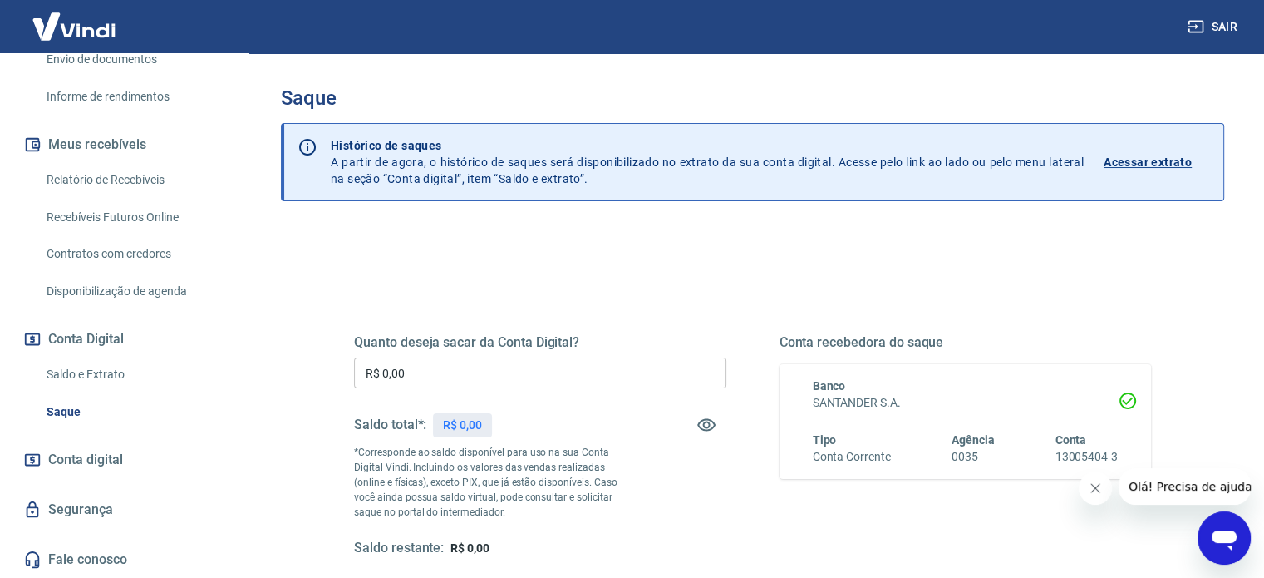
click at [473, 361] on input "R$ 0,00" at bounding box center [540, 372] width 372 height 31
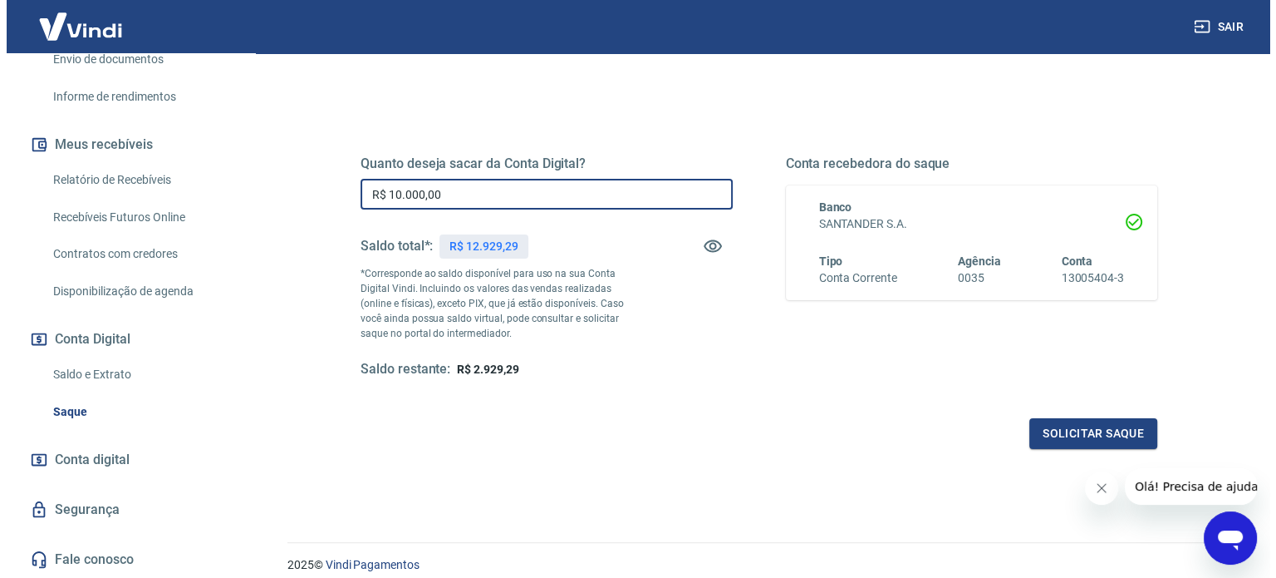
scroll to position [179, 0]
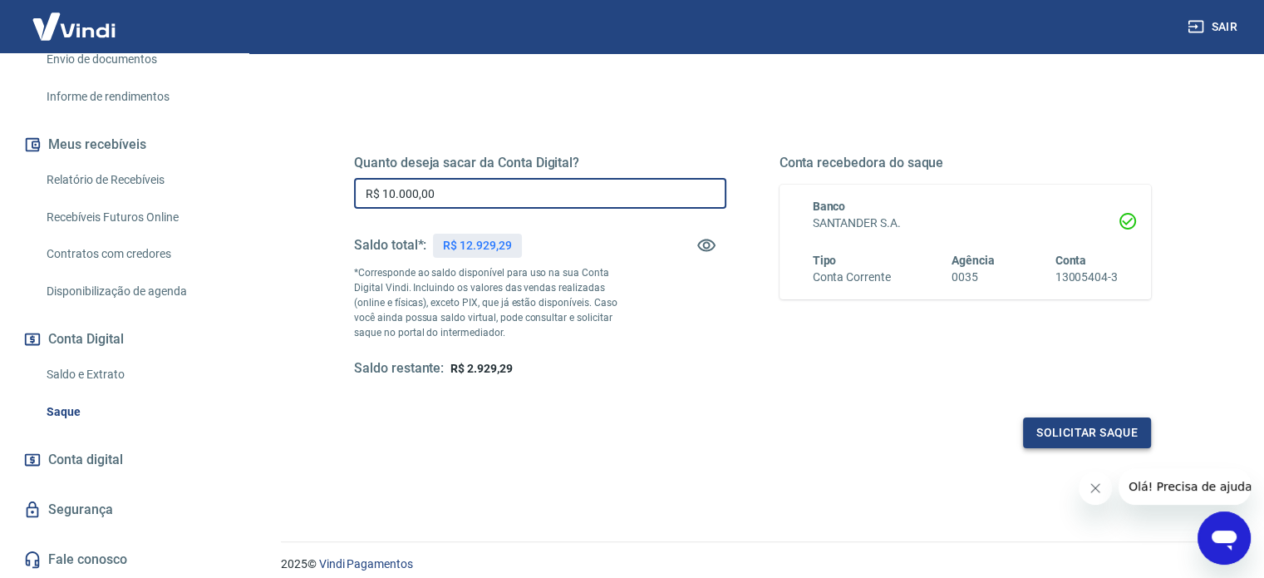
type input "R$ 10.000,00"
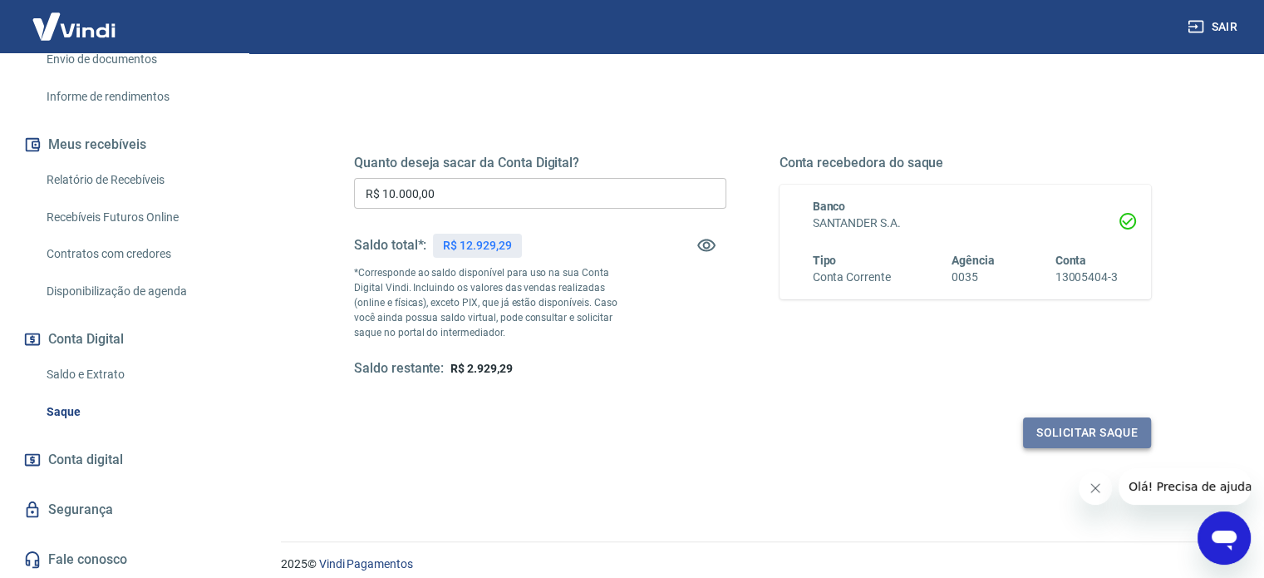
click at [1064, 430] on button "Solicitar saque" at bounding box center [1087, 432] width 128 height 31
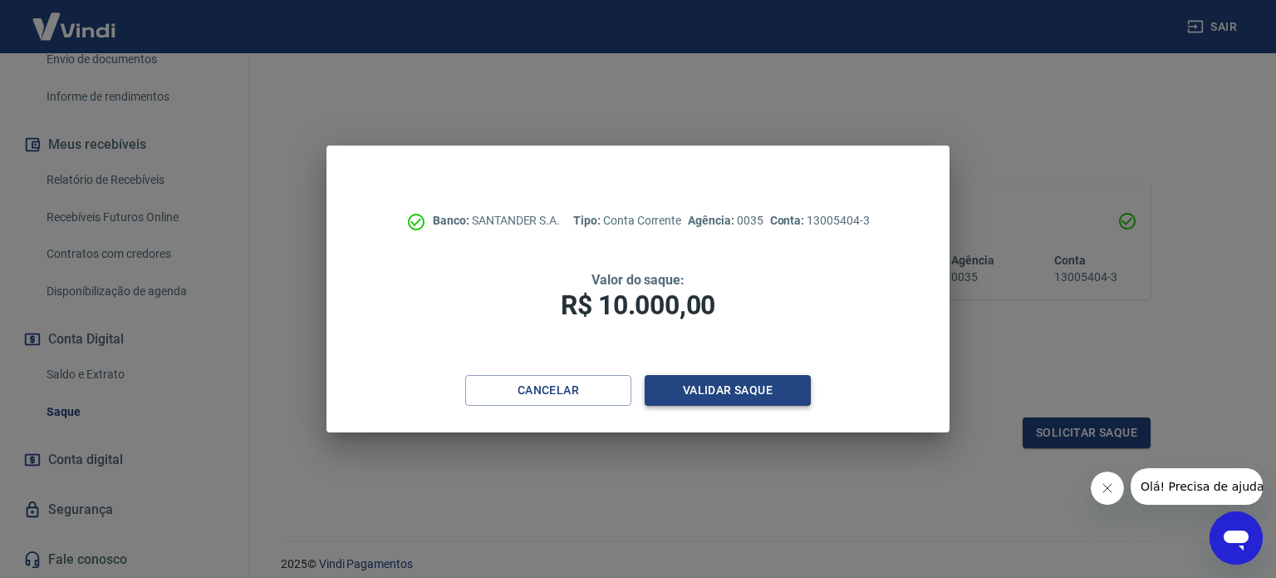
click at [737, 382] on button "Validar saque" at bounding box center [728, 390] width 166 height 31
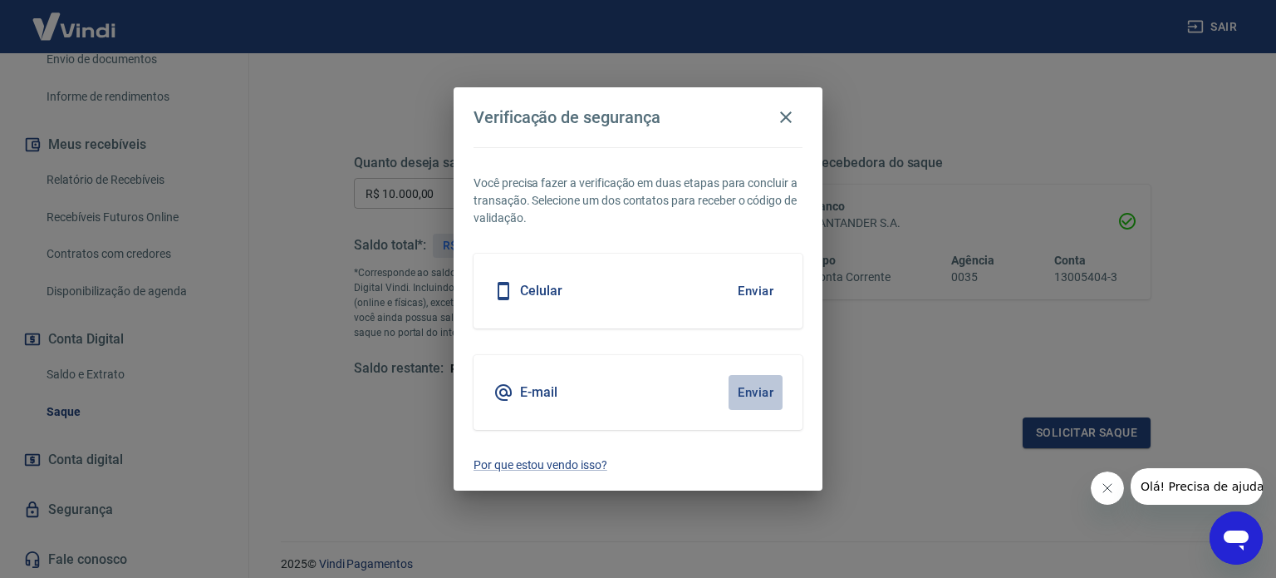
click at [755, 398] on button "Enviar" at bounding box center [756, 392] width 54 height 35
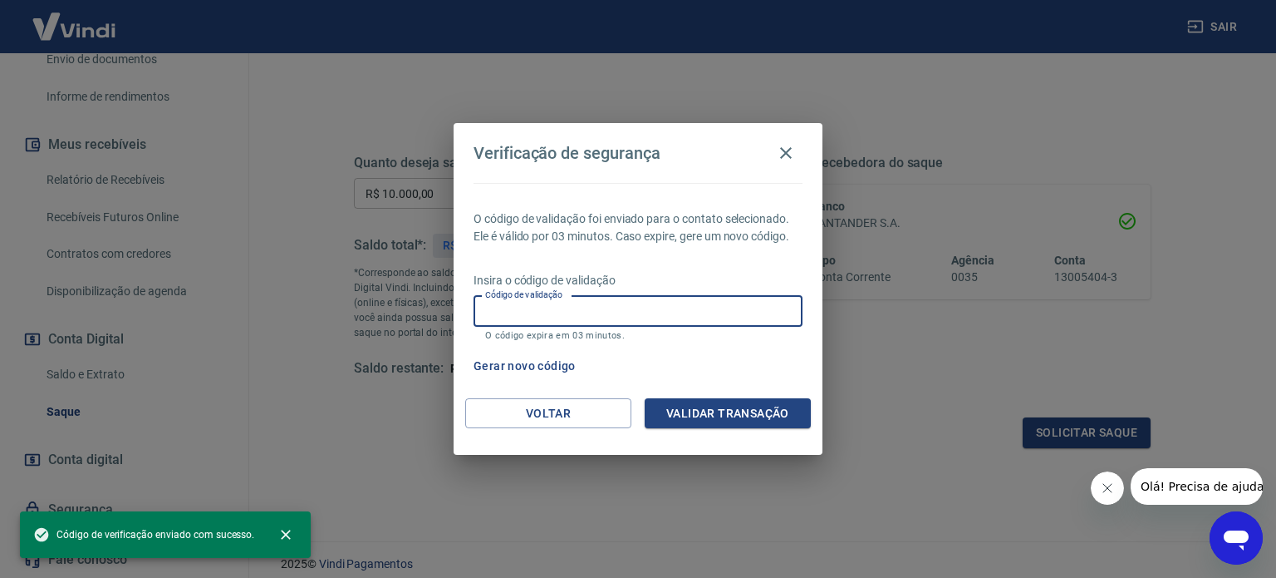
click at [671, 314] on input "Código de validação" at bounding box center [638, 311] width 329 height 31
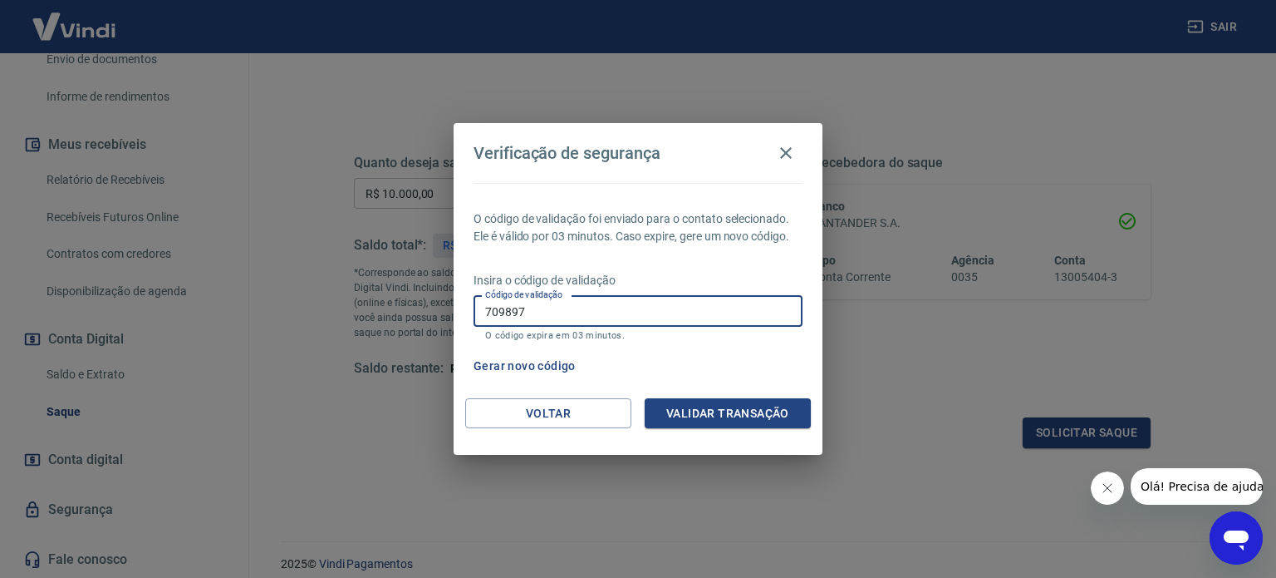
type input "709897"
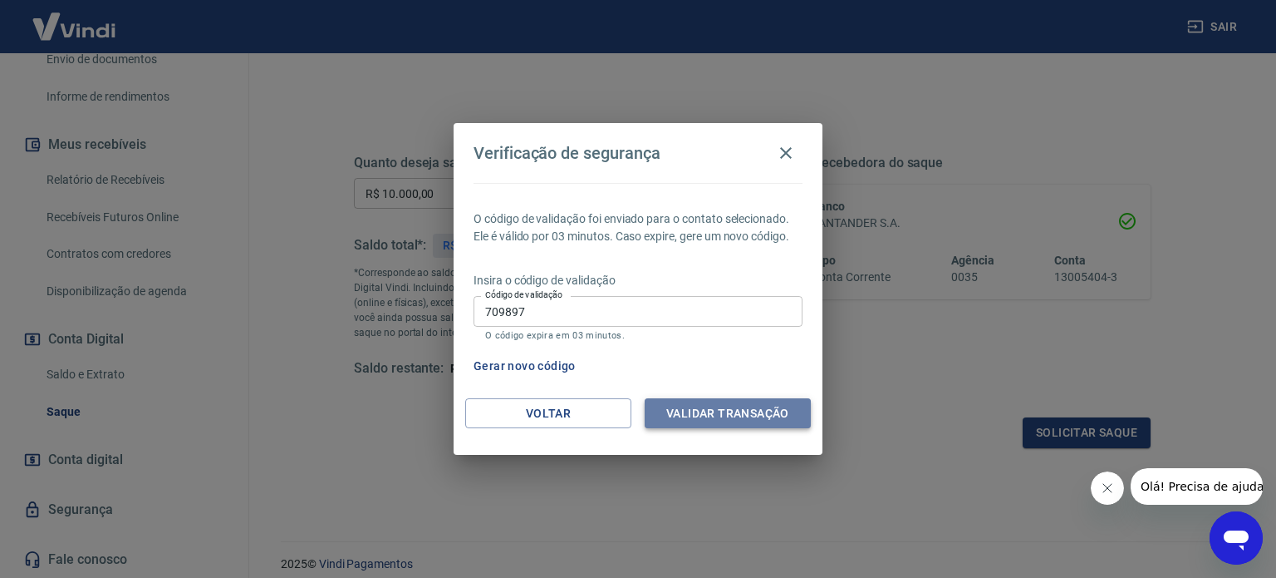
click at [742, 422] on button "Validar transação" at bounding box center [728, 413] width 166 height 31
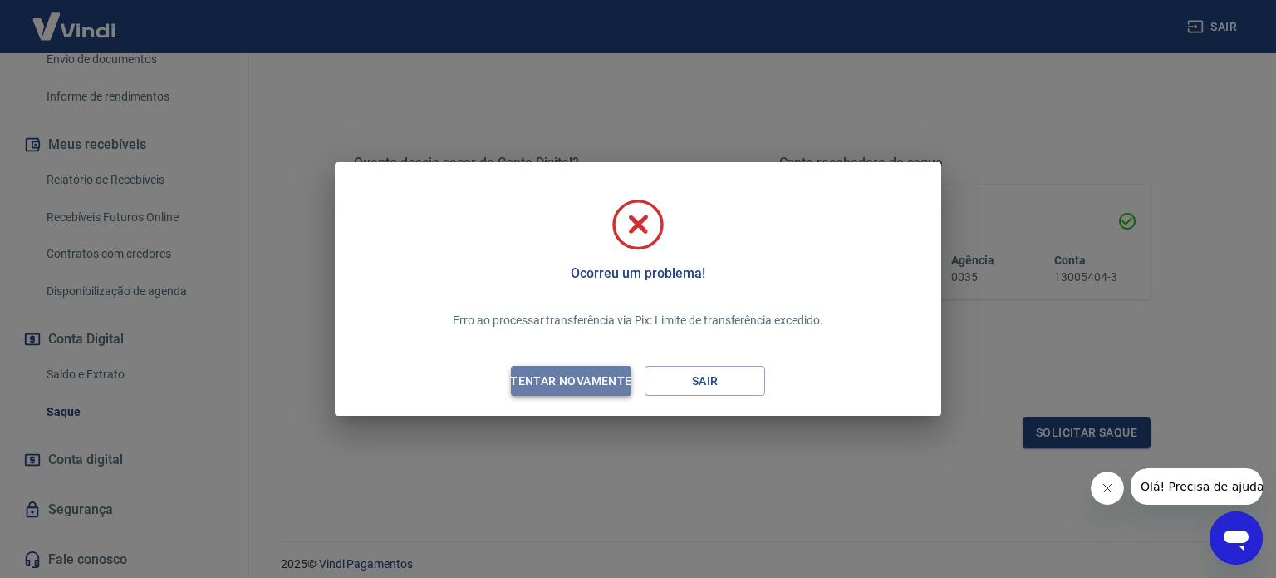
click at [604, 387] on div "Tentar novamente" at bounding box center [570, 381] width 161 height 21
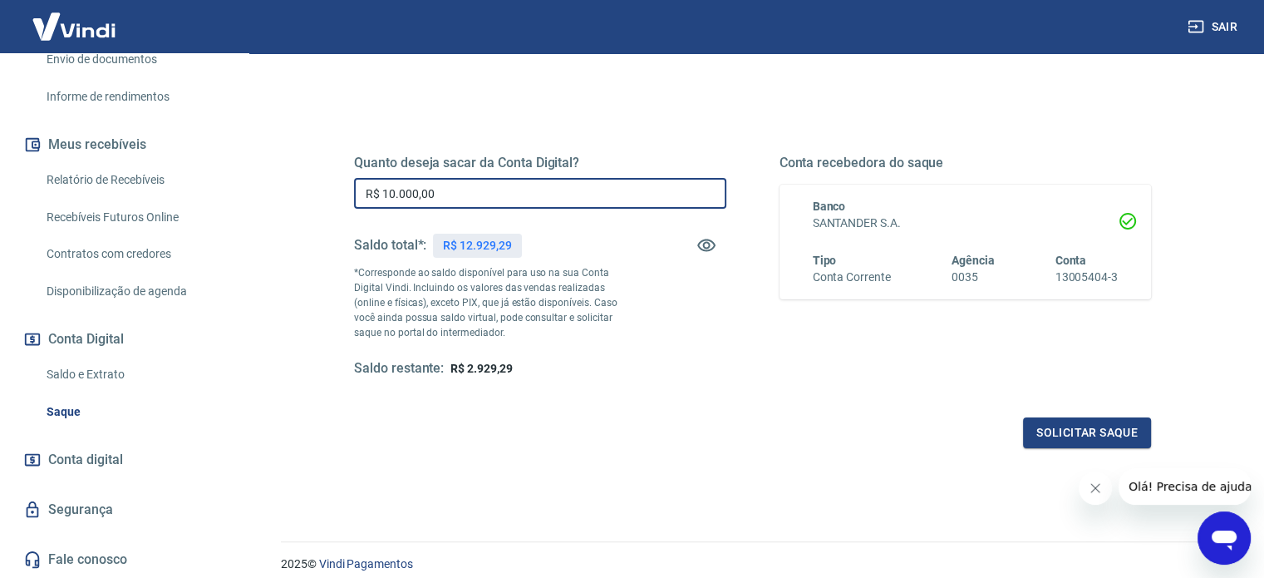
drag, startPoint x: 507, startPoint y: 195, endPoint x: 376, endPoint y: 184, distance: 130.9
click at [376, 184] on input "R$ 10.000,00" at bounding box center [540, 193] width 372 height 31
type input "R$ 7.000,00"
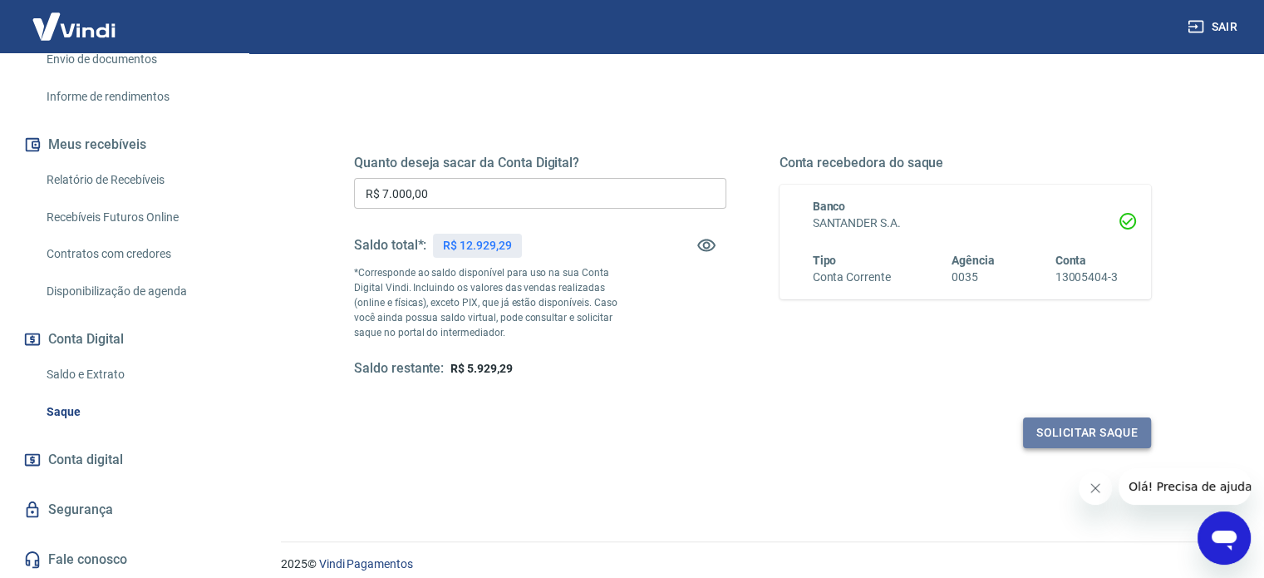
click at [1087, 436] on button "Solicitar saque" at bounding box center [1087, 432] width 128 height 31
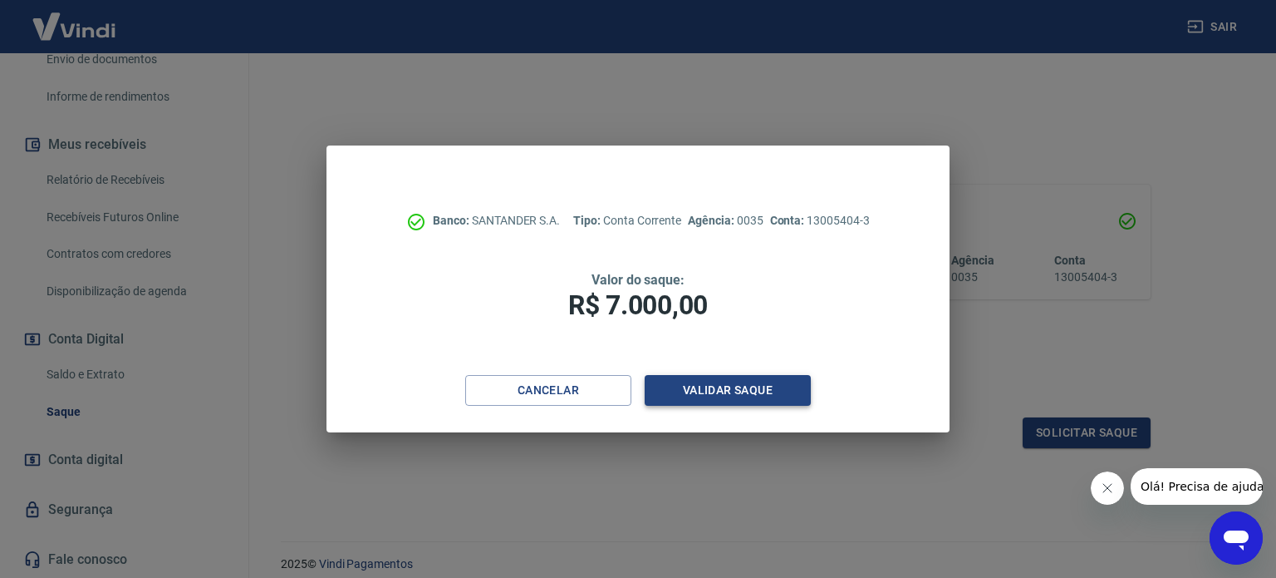
click at [771, 389] on button "Validar saque" at bounding box center [728, 390] width 166 height 31
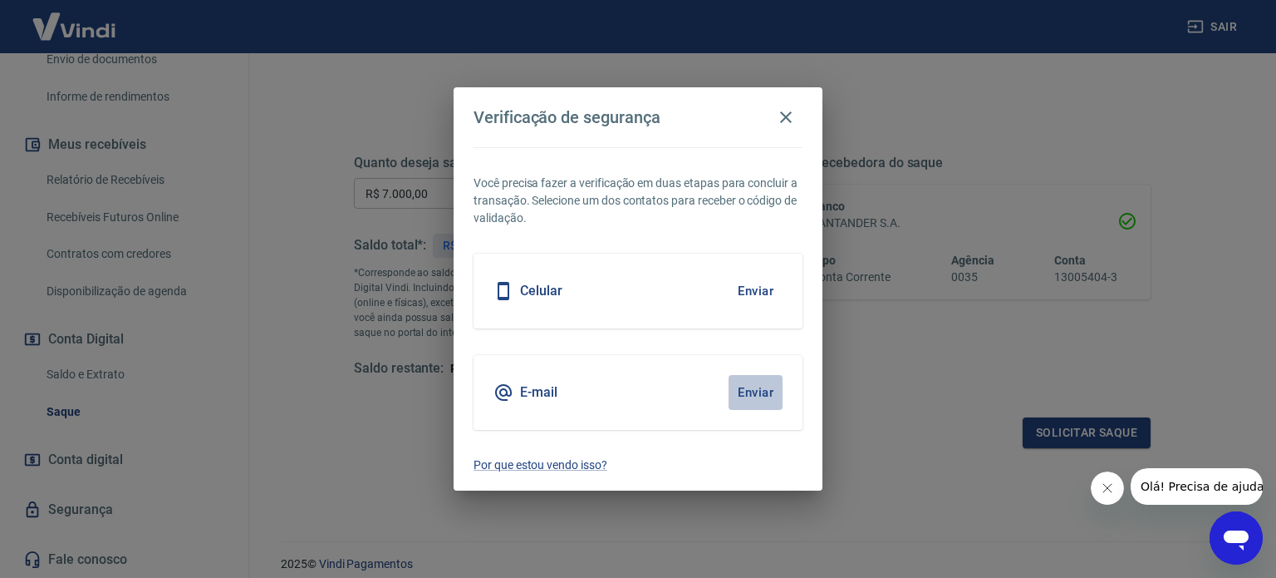
click at [769, 391] on button "Enviar" at bounding box center [756, 392] width 54 height 35
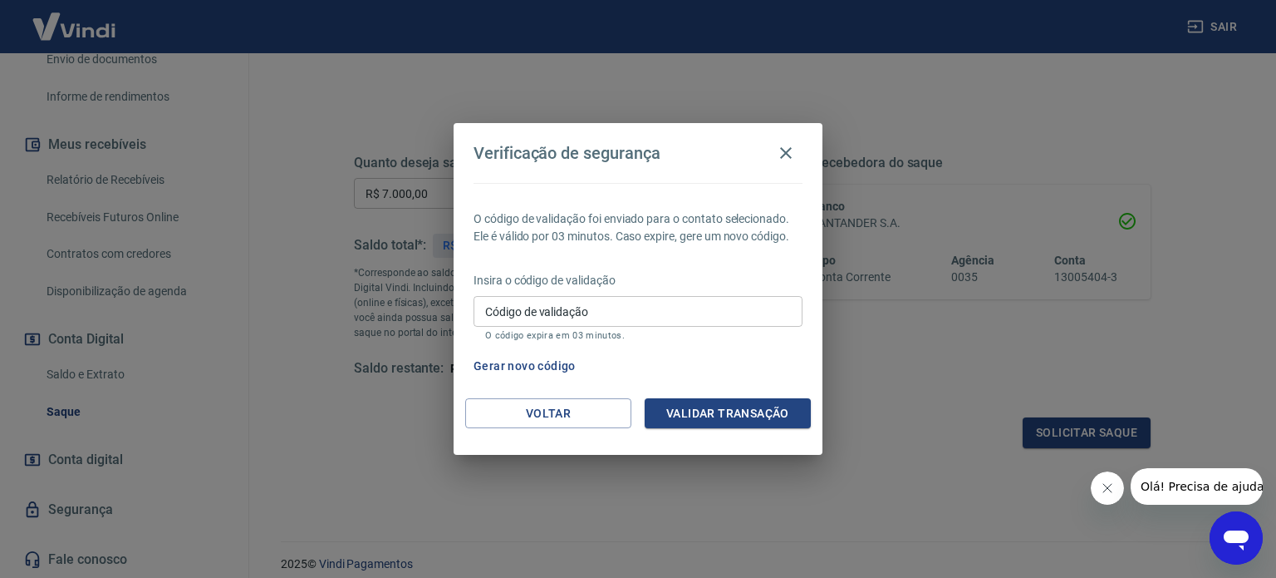
click at [583, 314] on input "Código de validação" at bounding box center [638, 311] width 329 height 31
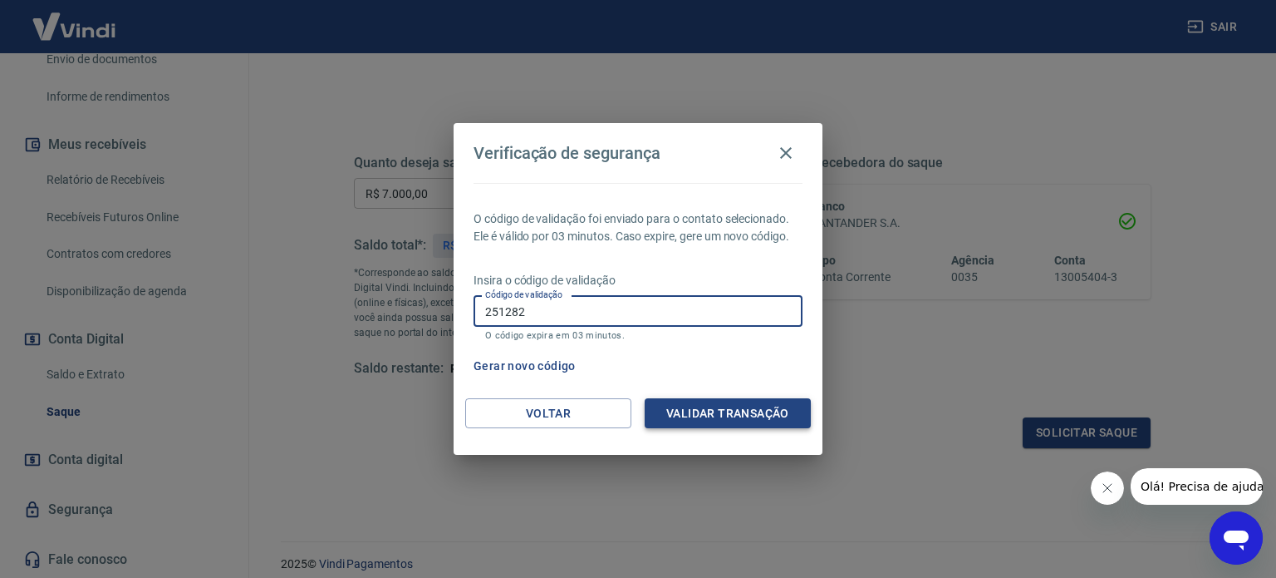
type input "251282"
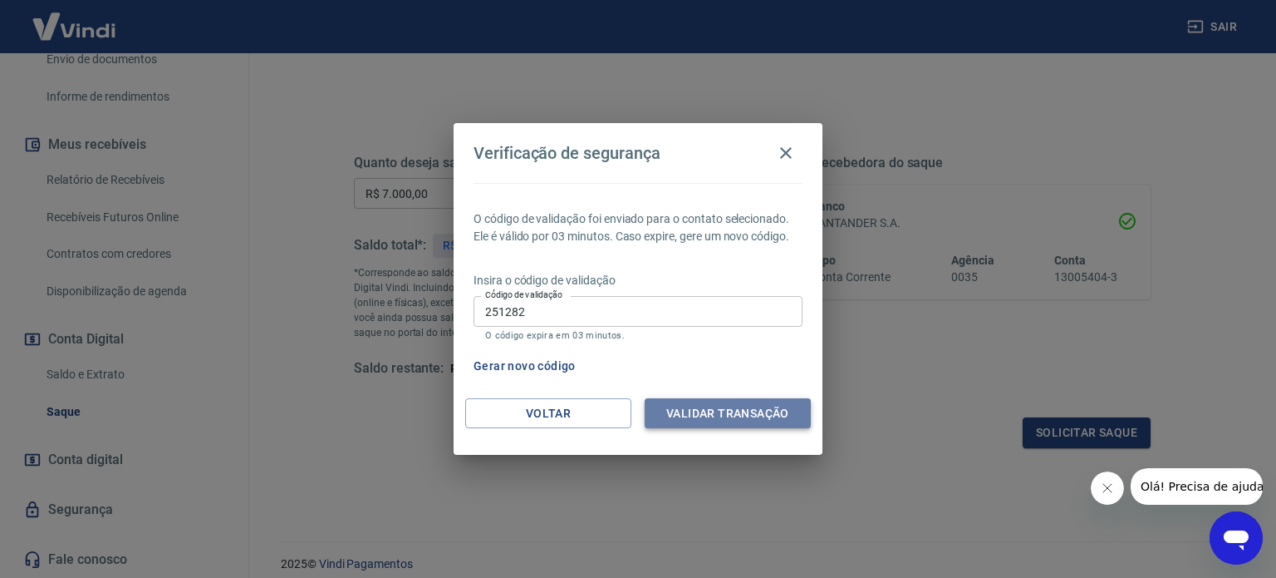
click at [707, 409] on button "Validar transação" at bounding box center [728, 413] width 166 height 31
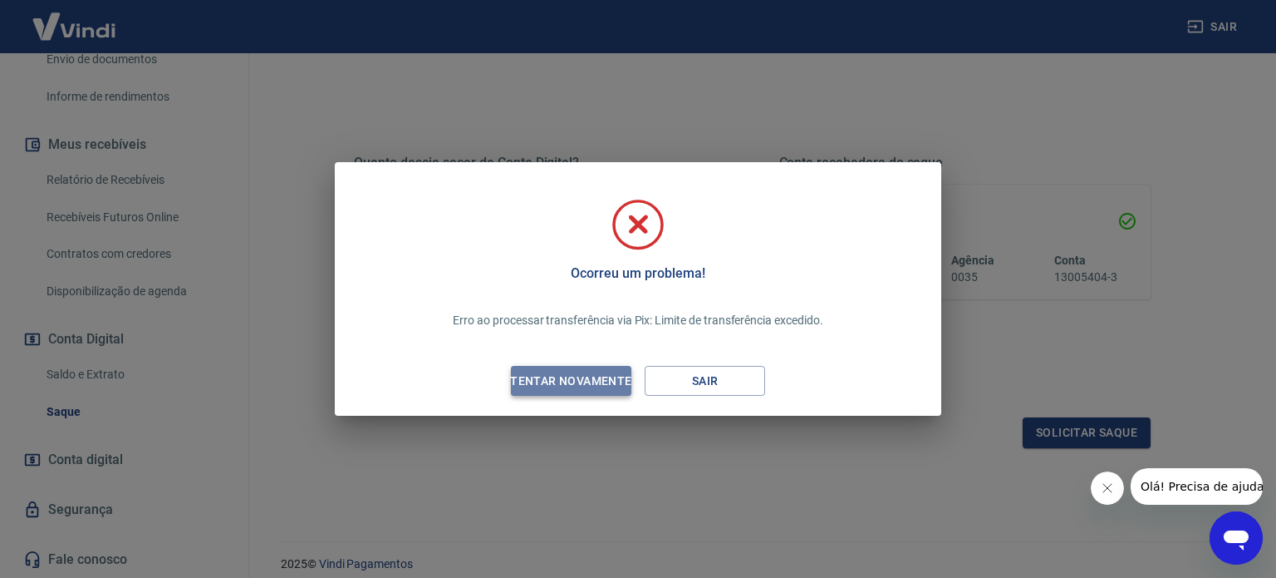
click at [548, 371] on div "Tentar novamente" at bounding box center [570, 381] width 161 height 21
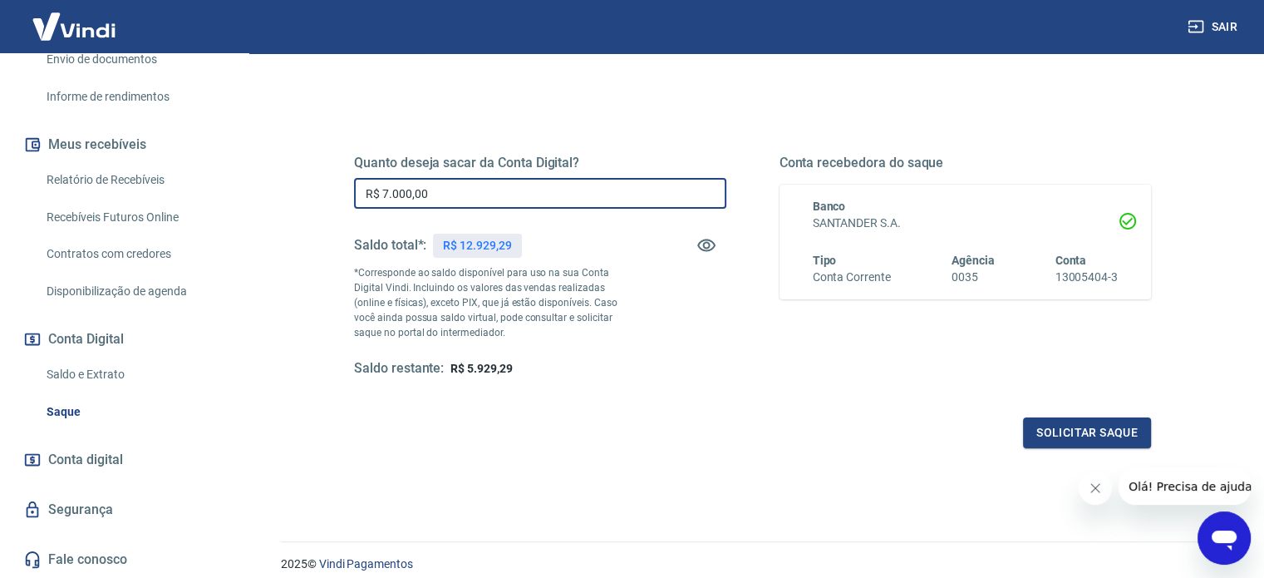
drag, startPoint x: 476, startPoint y: 192, endPoint x: 332, endPoint y: 179, distance: 144.4
click at [332, 179] on div "Quanto deseja sacar da Conta Digital? R$ 7.000,00 ​ Saldo total*: R$ 12.929,29 …" at bounding box center [752, 274] width 877 height 386
type input "R$ 5.000,00"
click at [1084, 429] on button "Solicitar saque" at bounding box center [1087, 432] width 128 height 31
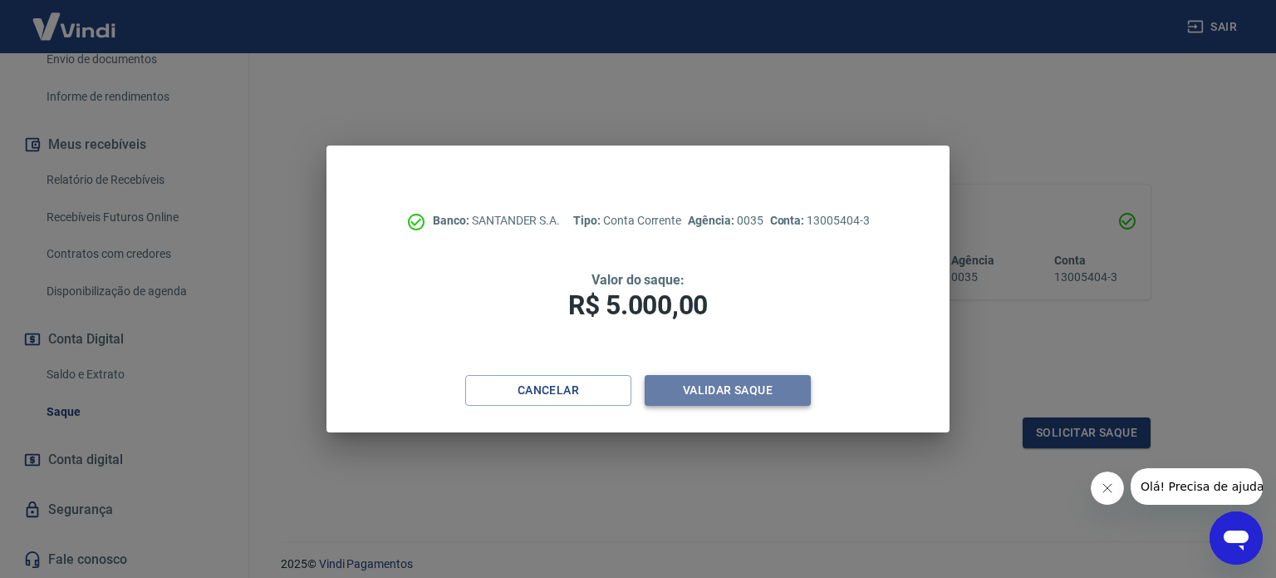
click at [764, 381] on button "Validar saque" at bounding box center [728, 390] width 166 height 31
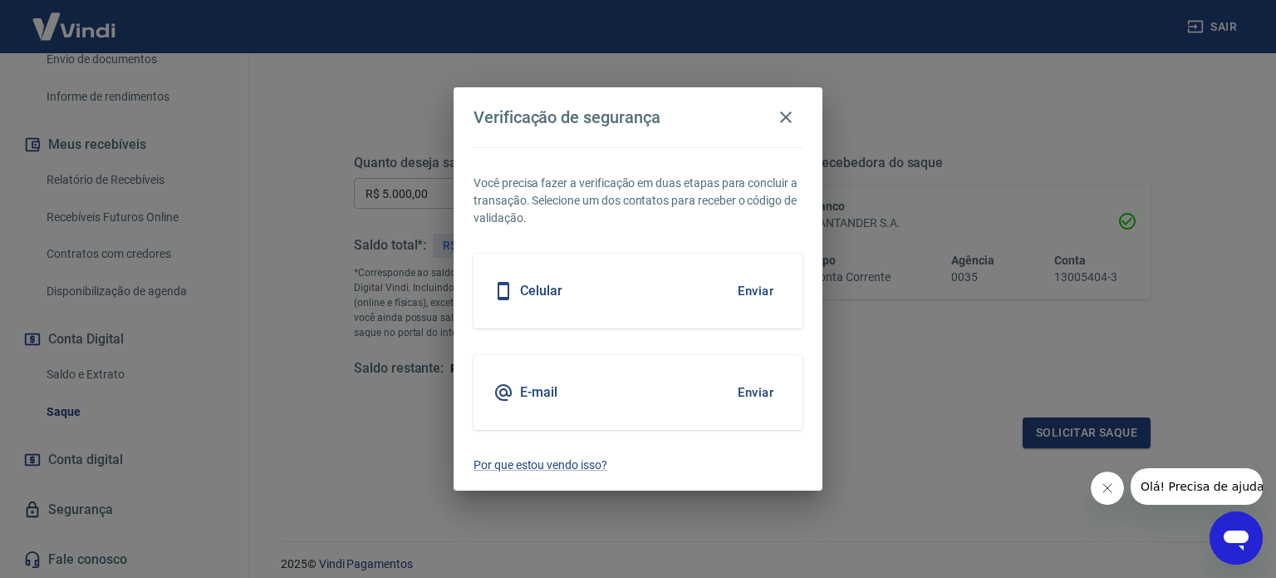
click at [767, 396] on button "Enviar" at bounding box center [756, 392] width 54 height 35
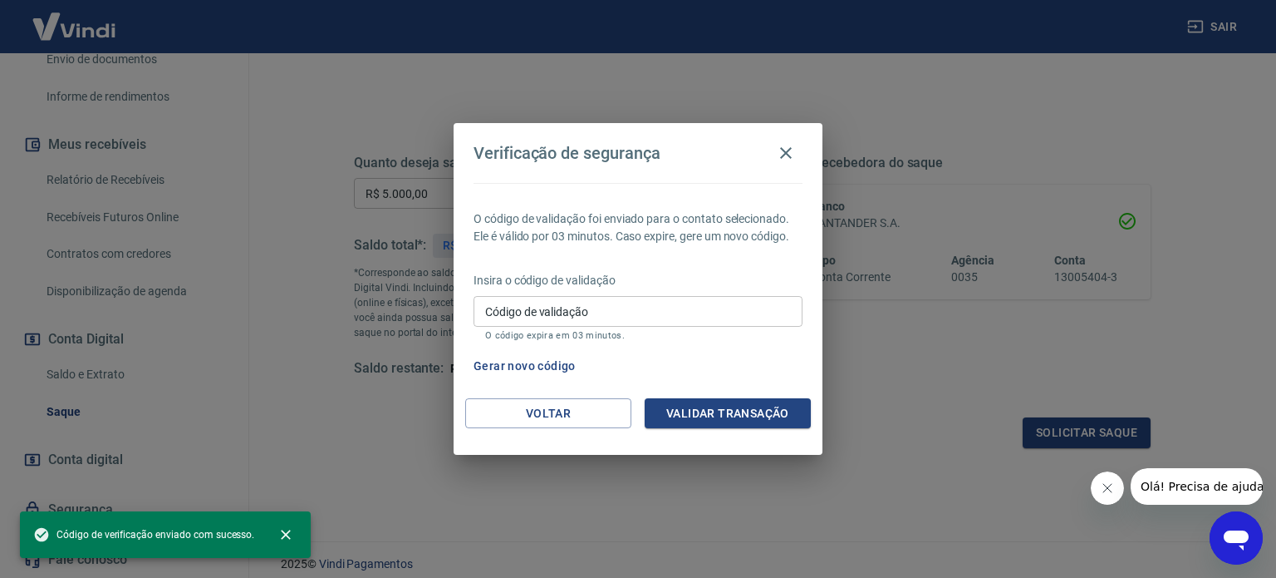
click at [592, 302] on input "Código de validação" at bounding box center [638, 311] width 329 height 31
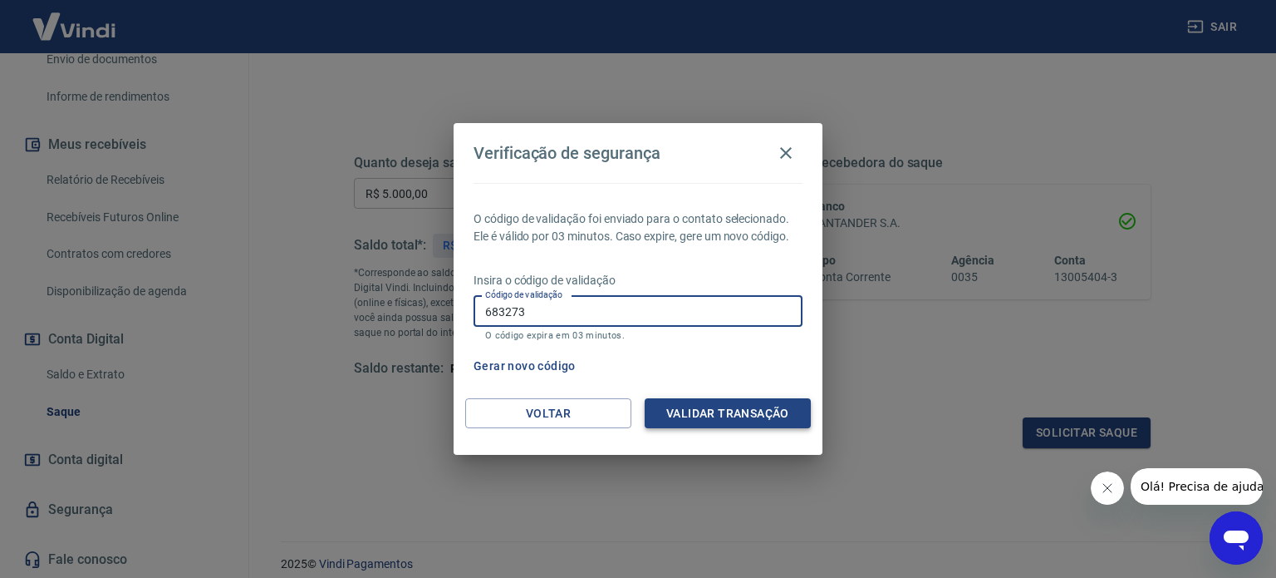
type input "683273"
click at [717, 422] on button "Validar transação" at bounding box center [728, 413] width 166 height 31
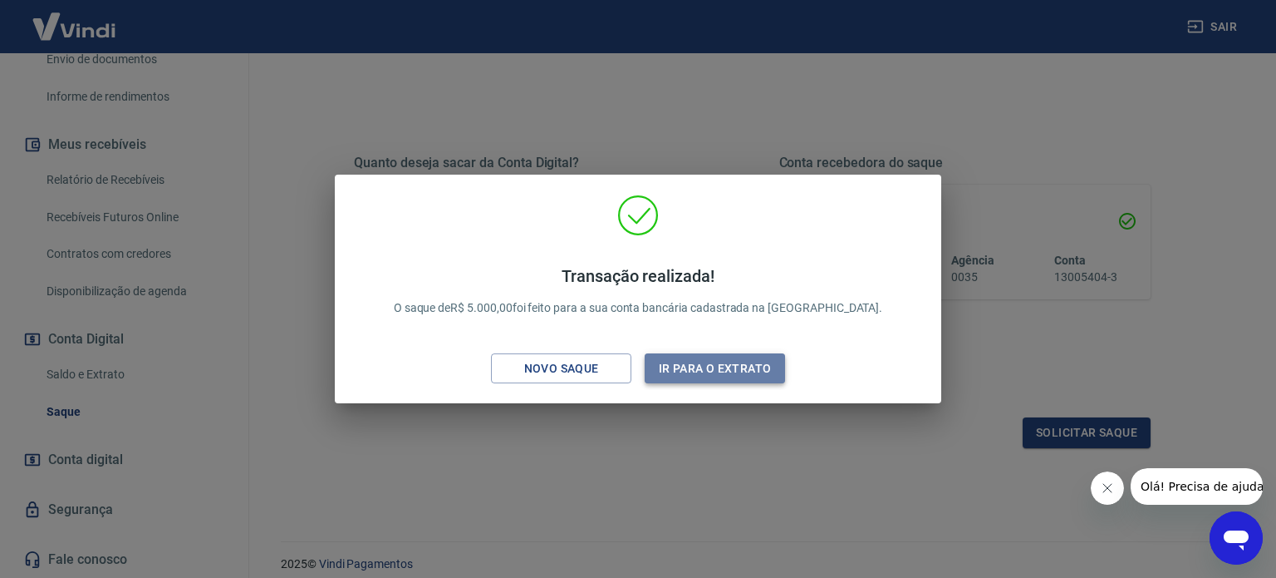
click at [686, 366] on button "Ir para o extrato" at bounding box center [715, 368] width 140 height 31
